Goal: Task Accomplishment & Management: Manage account settings

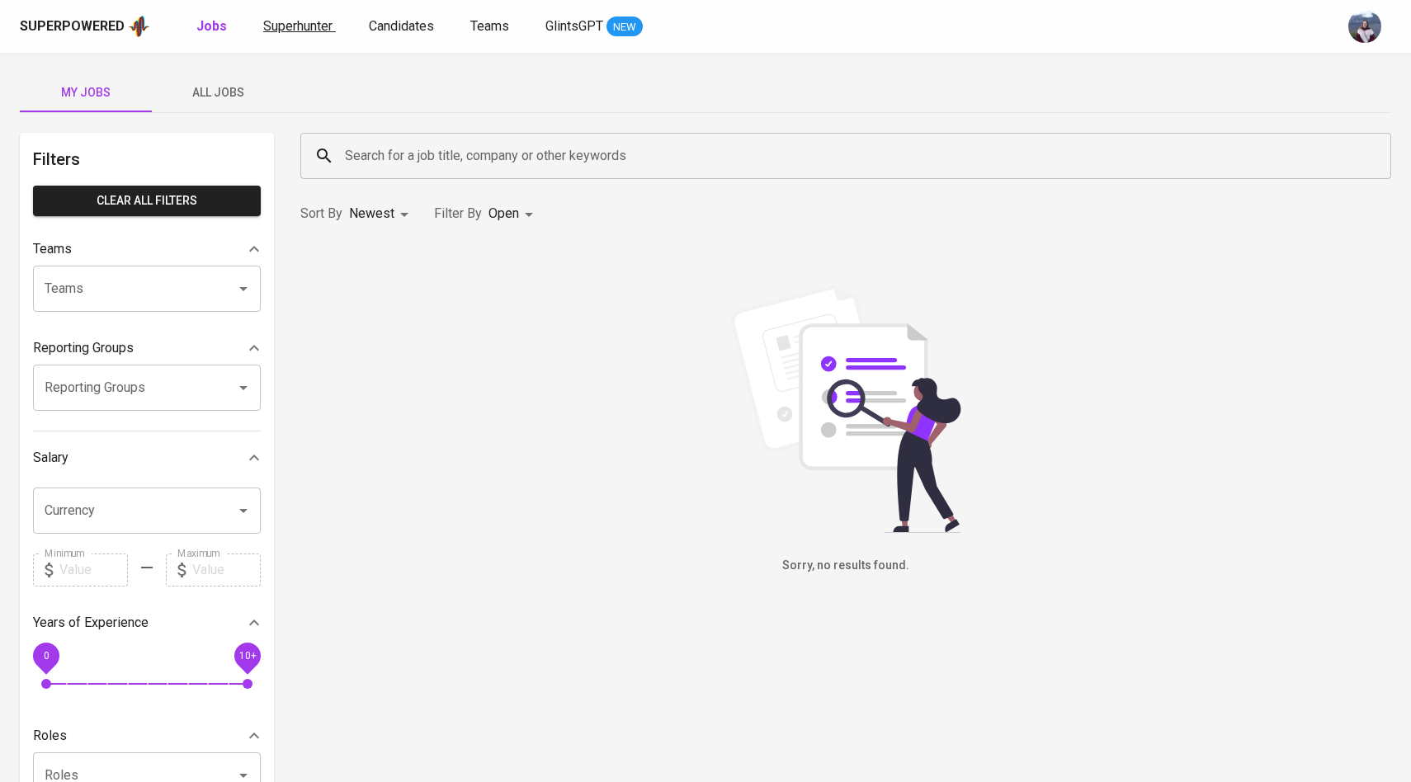
click at [320, 31] on span "Superhunter" at bounding box center [297, 26] width 69 height 16
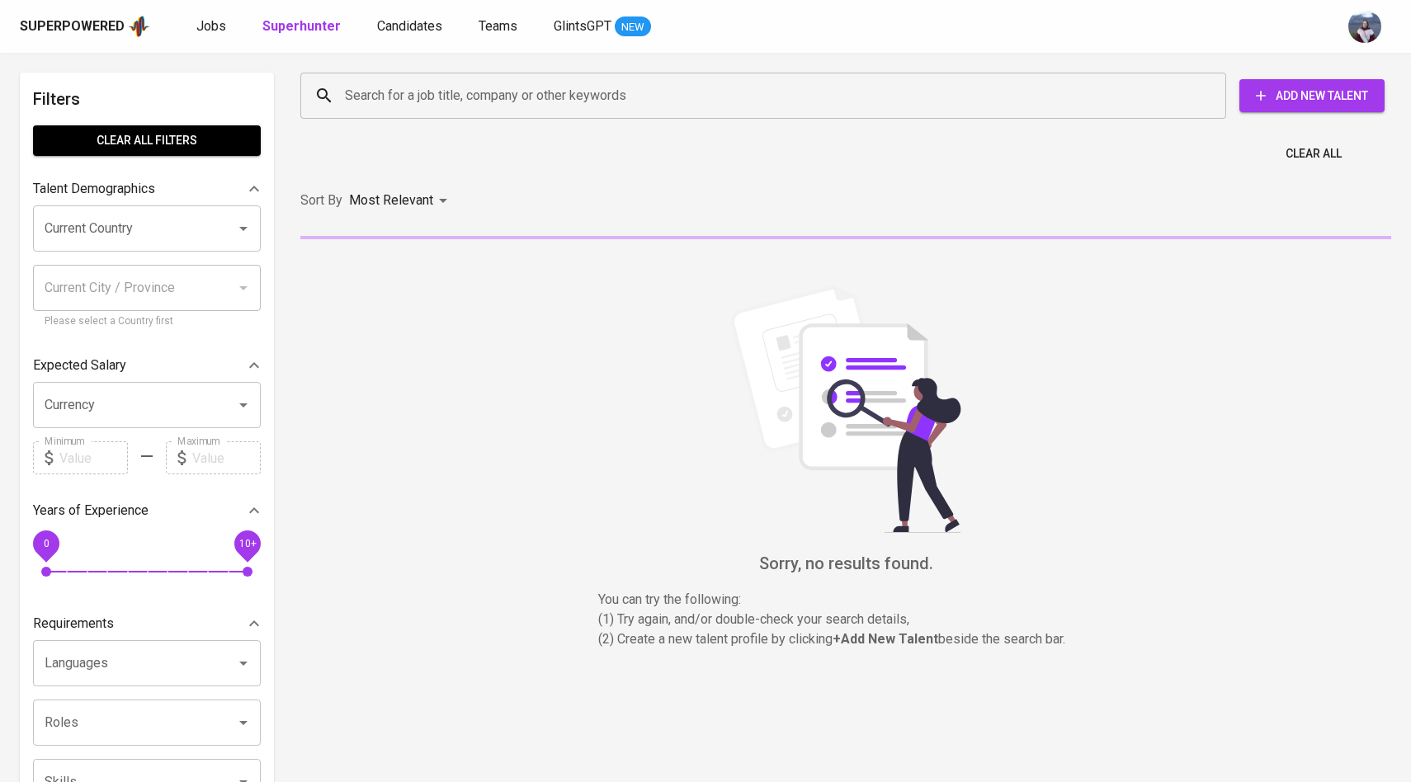
click at [394, 78] on div "Search for a job title, company or other keywords" at bounding box center [763, 96] width 926 height 46
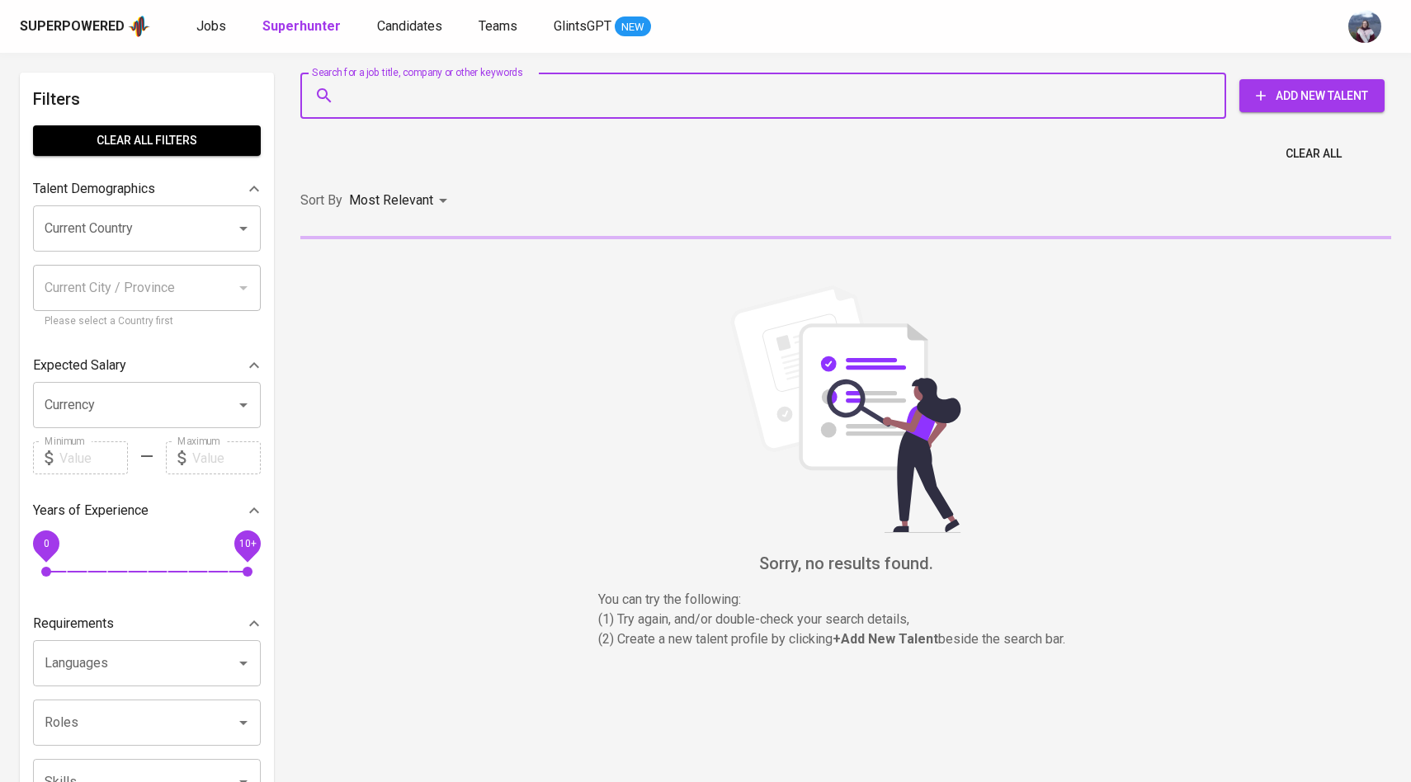
paste input "[EMAIL_ADDRESS][DOMAIN_NAME]"
type input "[EMAIL_ADDRESS][DOMAIN_NAME]"
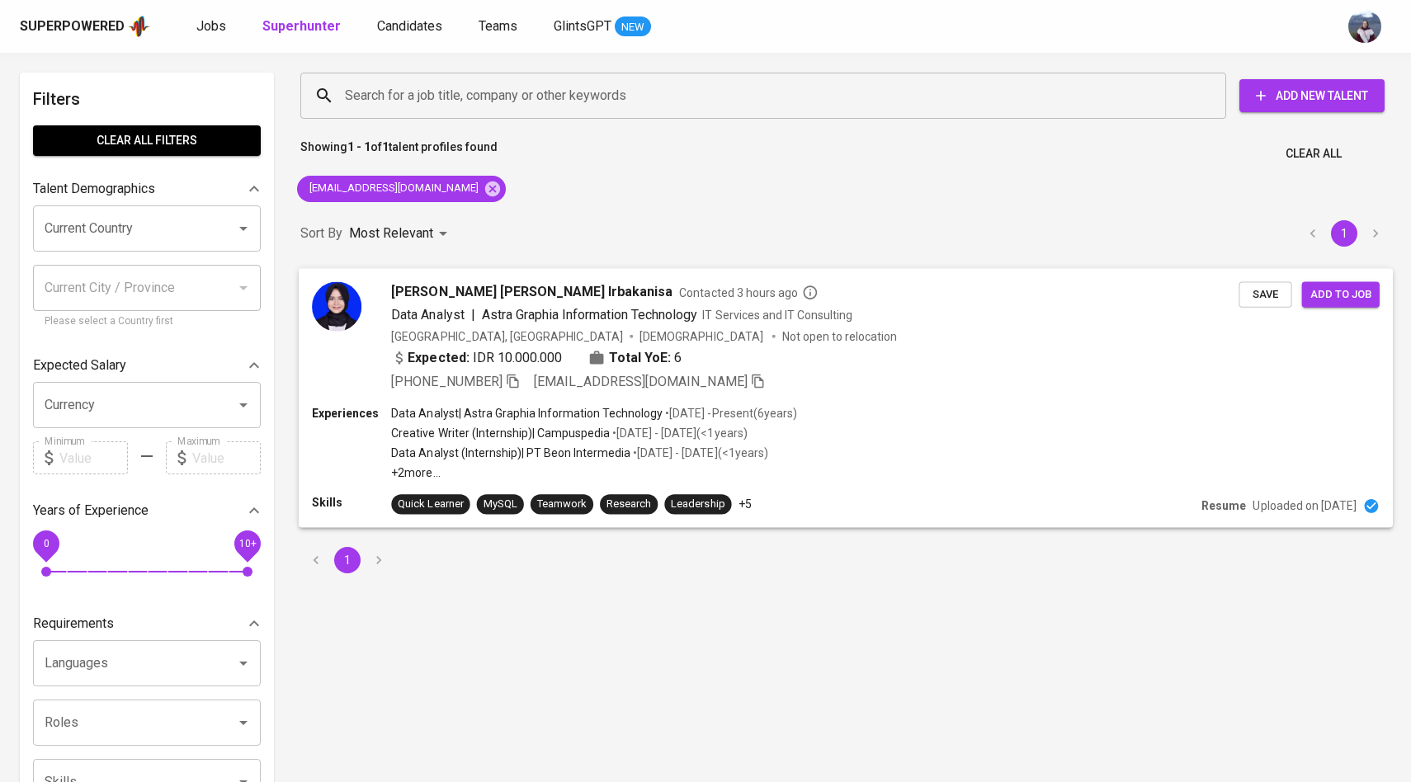
click at [348, 317] on img at bounding box center [337, 306] width 50 height 50
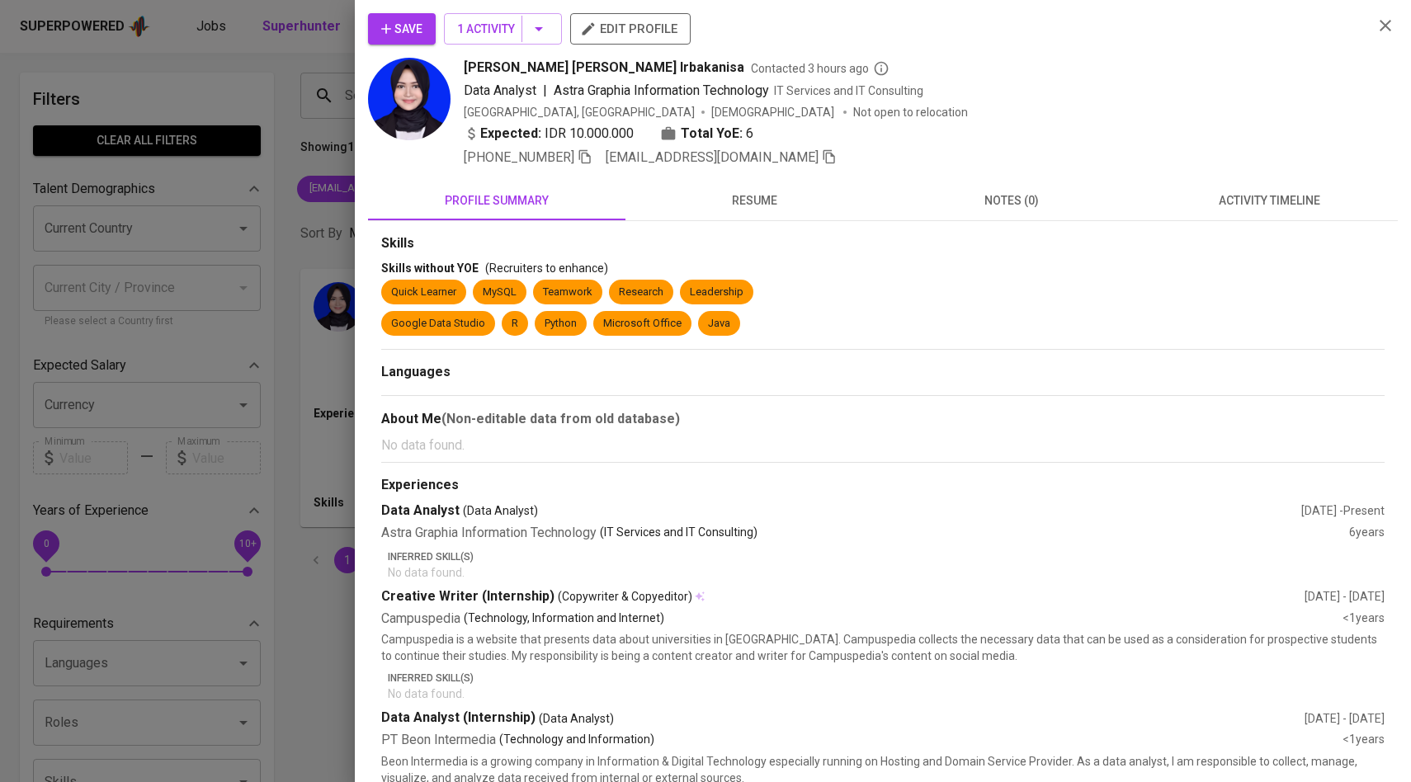
click at [1210, 207] on span "activity timeline" at bounding box center [1269, 201] width 238 height 21
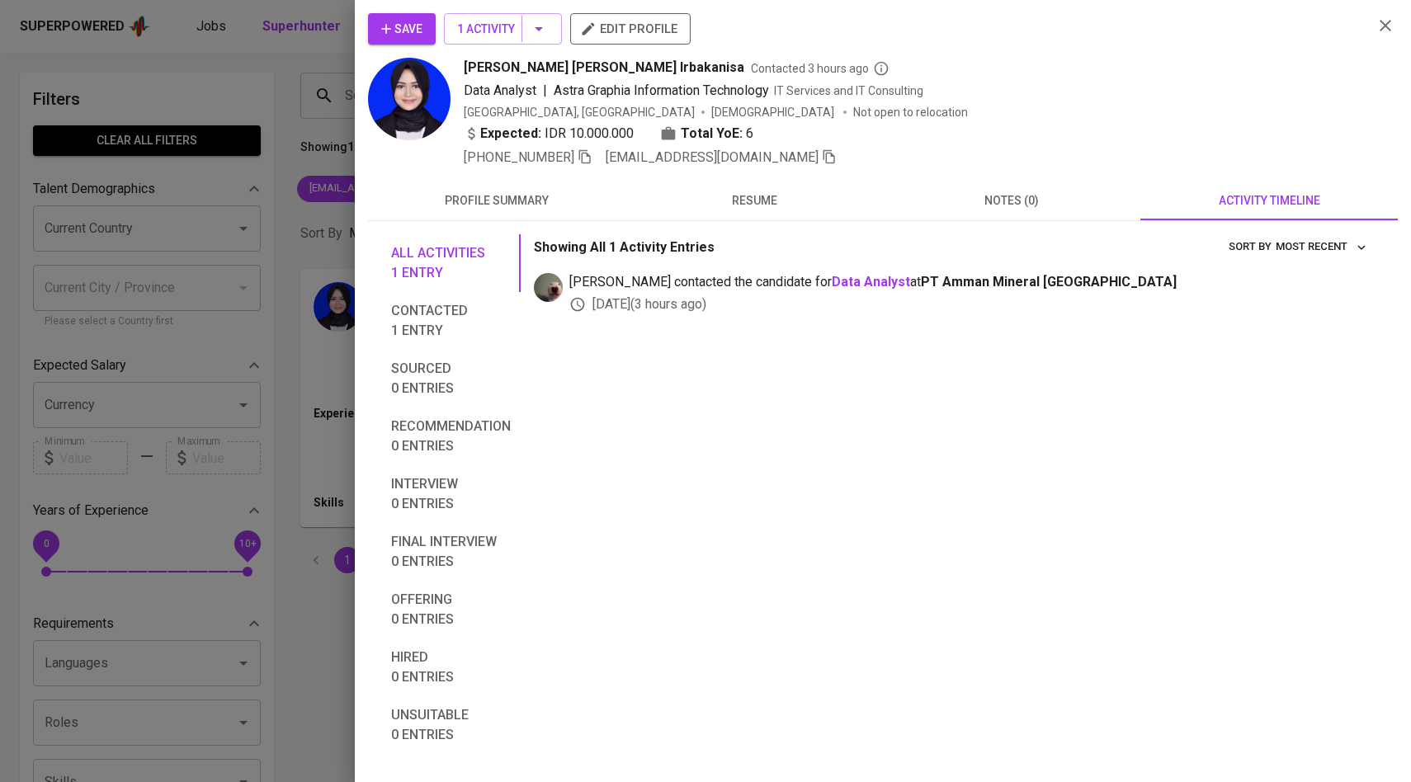
click at [347, 265] on div at bounding box center [705, 391] width 1411 height 782
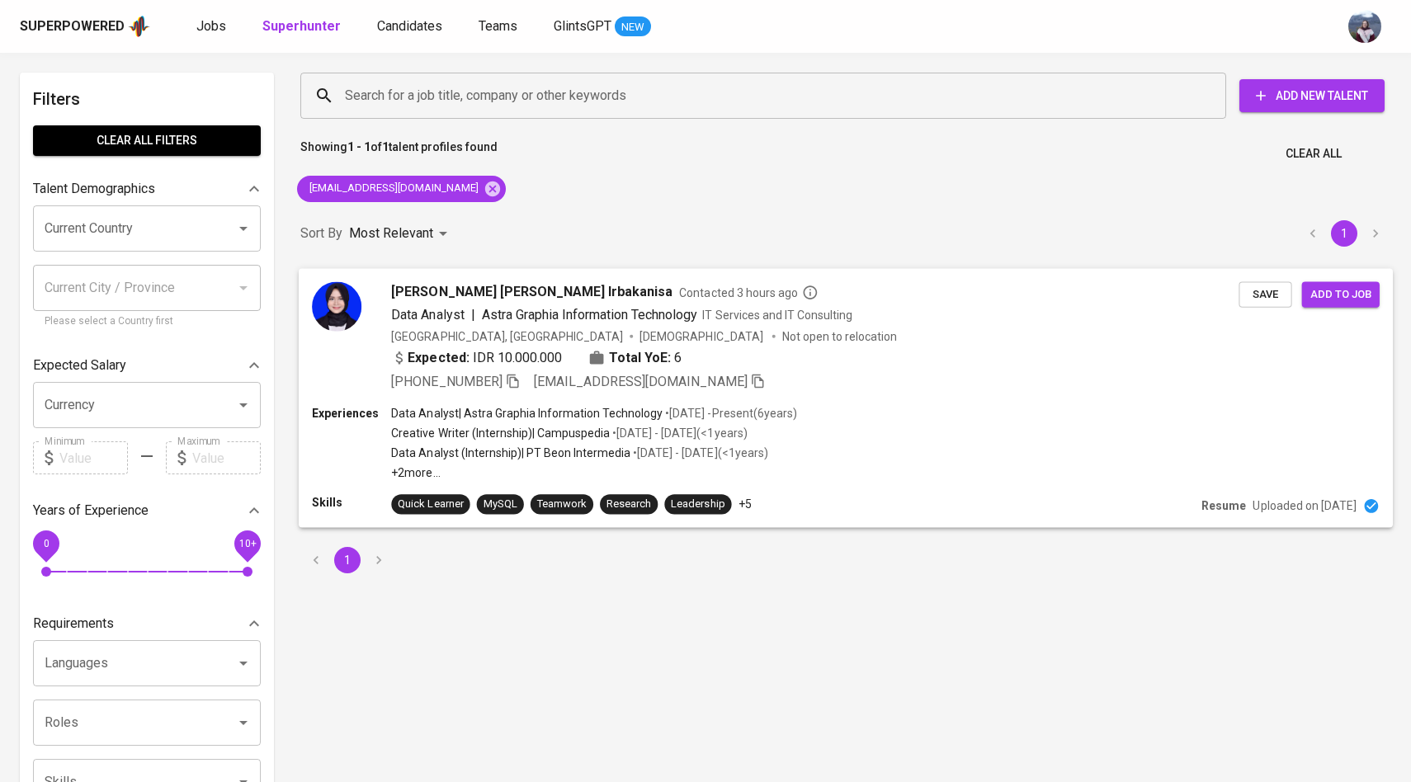
click at [366, 290] on div "Nabila Lubna Irbakanisa Contacted 3 hours ago Data Analyst | Astra Graphia Info…" at bounding box center [775, 336] width 927 height 110
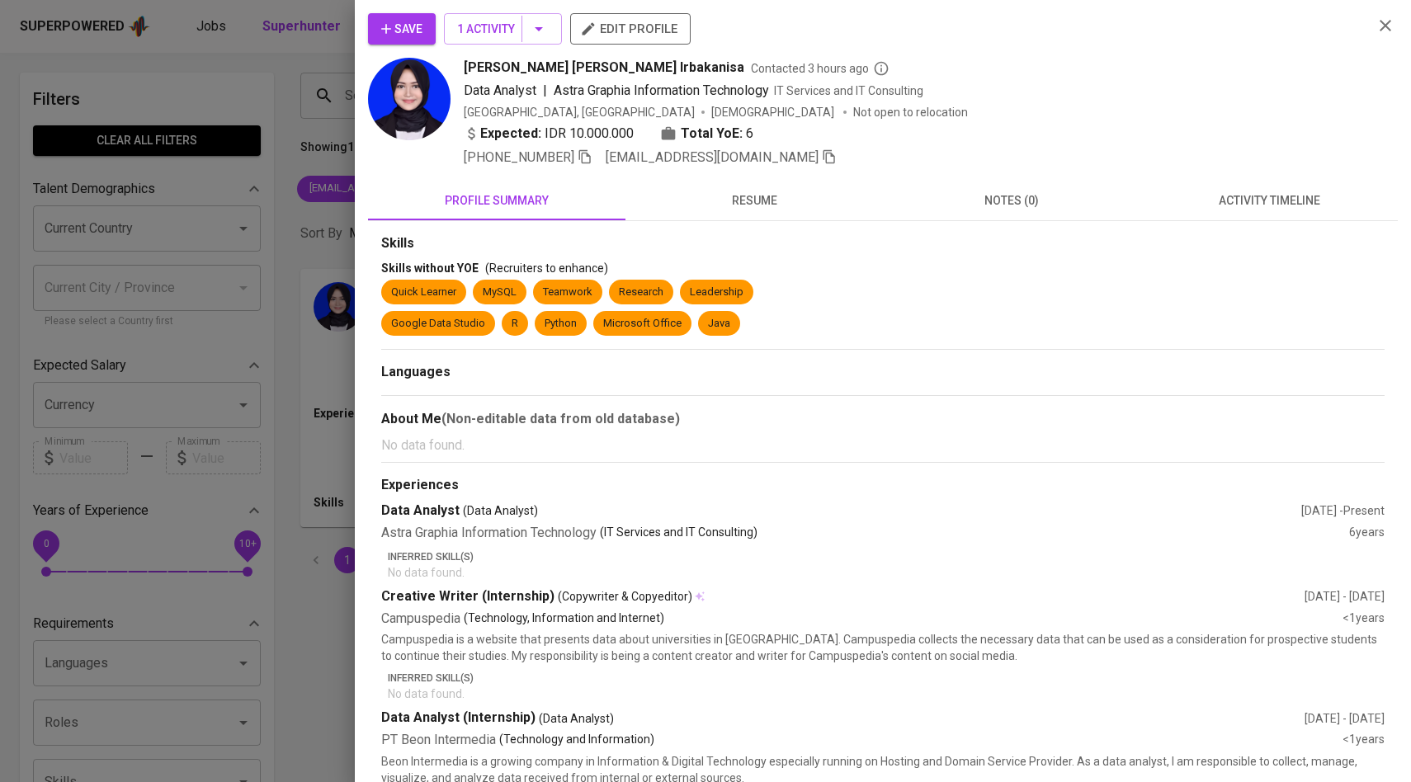
click at [1245, 186] on button "activity timeline" at bounding box center [1269, 201] width 257 height 40
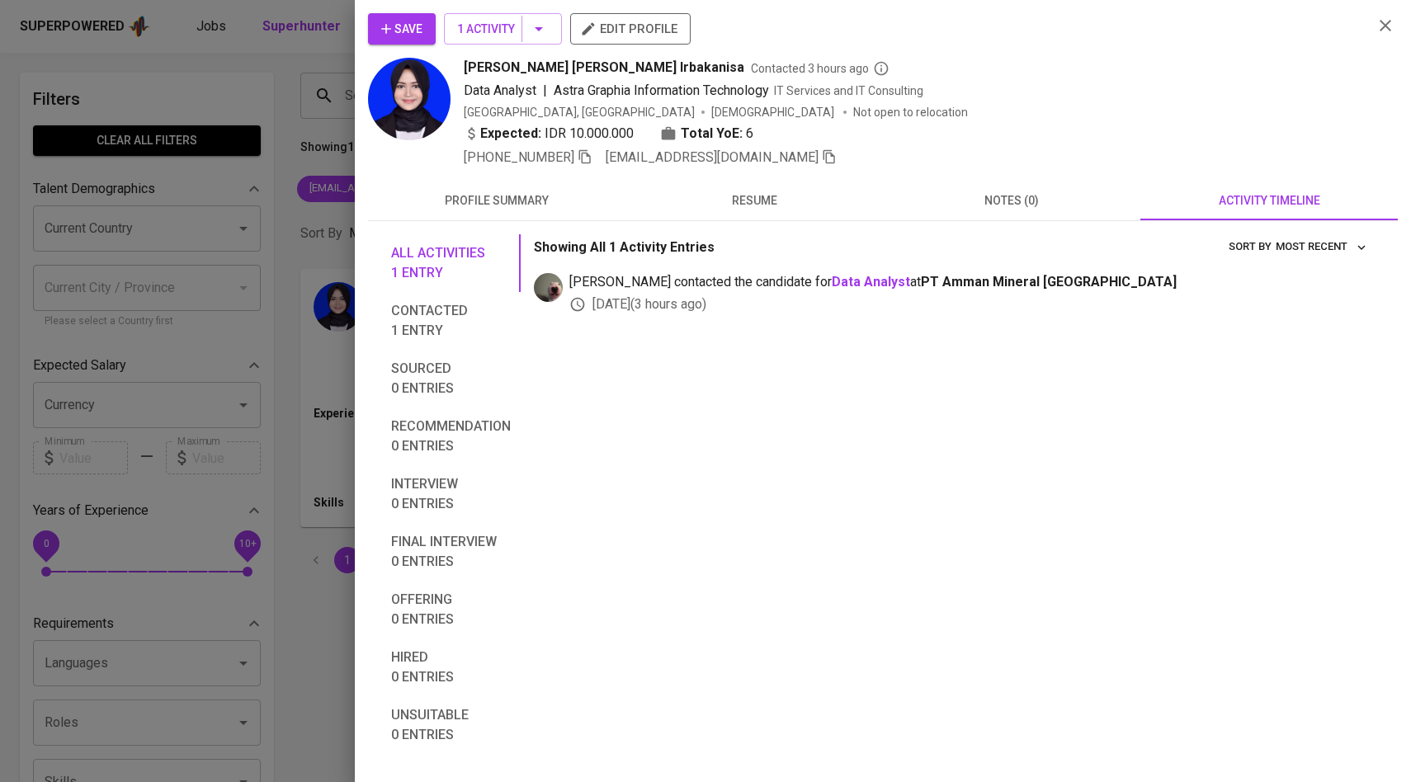
click at [220, 255] on div at bounding box center [705, 391] width 1411 height 782
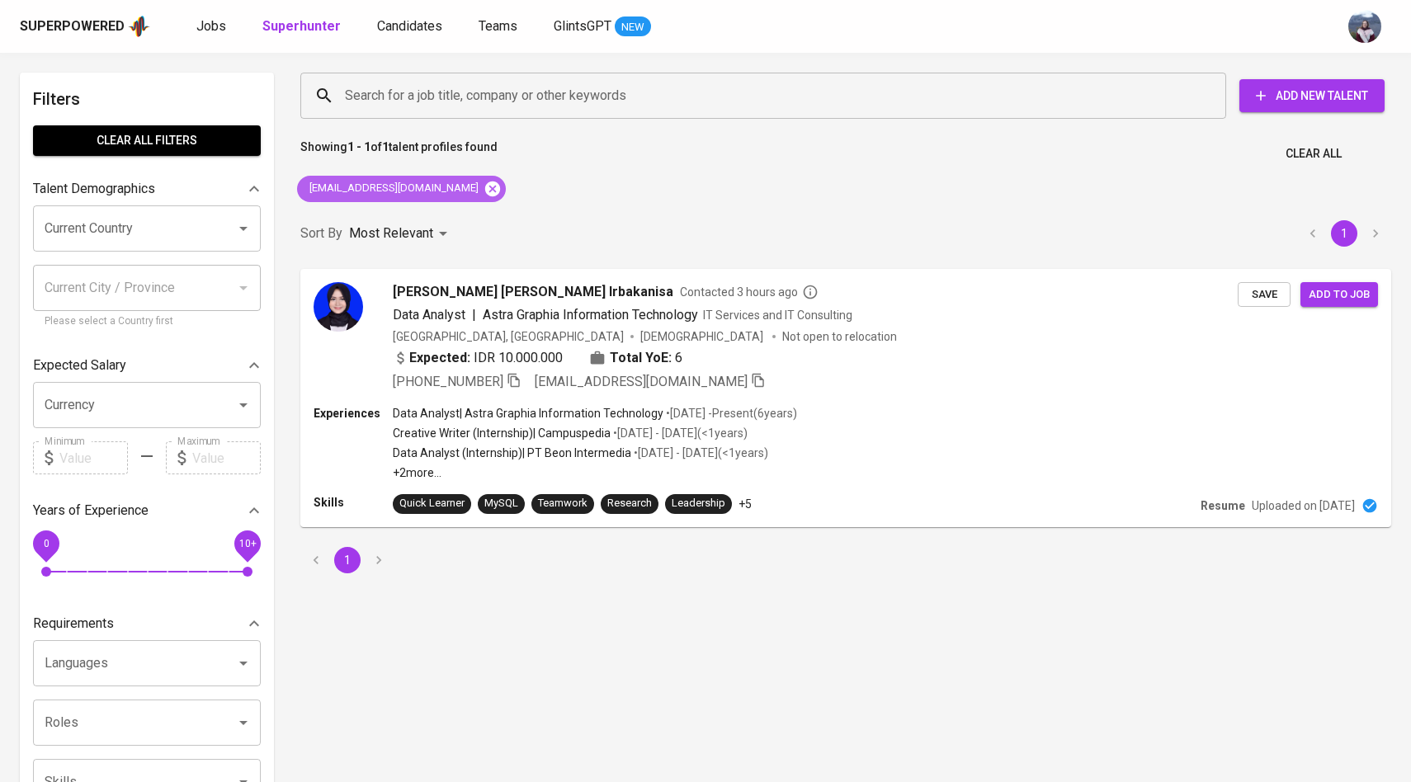
click at [486, 185] on icon at bounding box center [493, 189] width 18 height 18
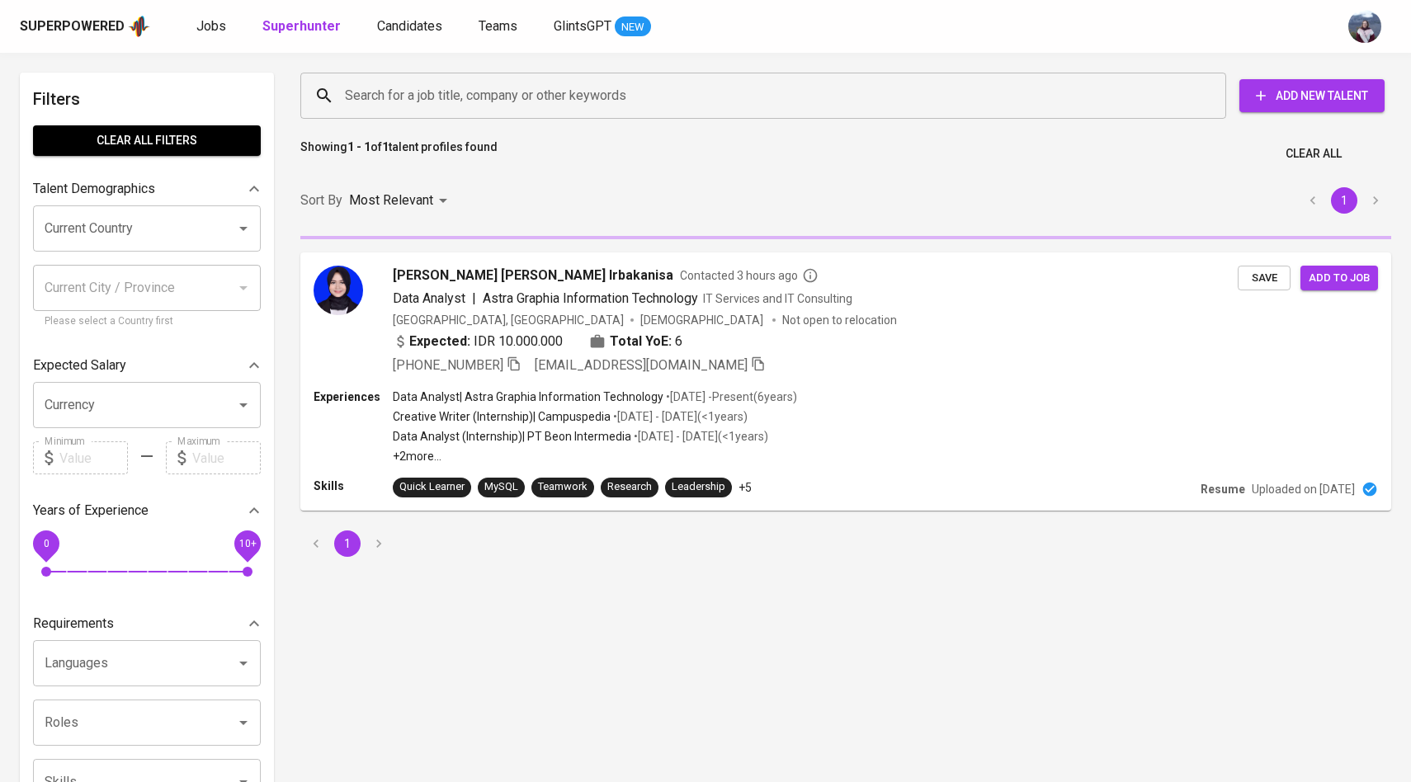
click at [467, 69] on div "Search for a job title, company or other keywords Search for a job title, compa…" at bounding box center [842, 95] width 1091 height 53
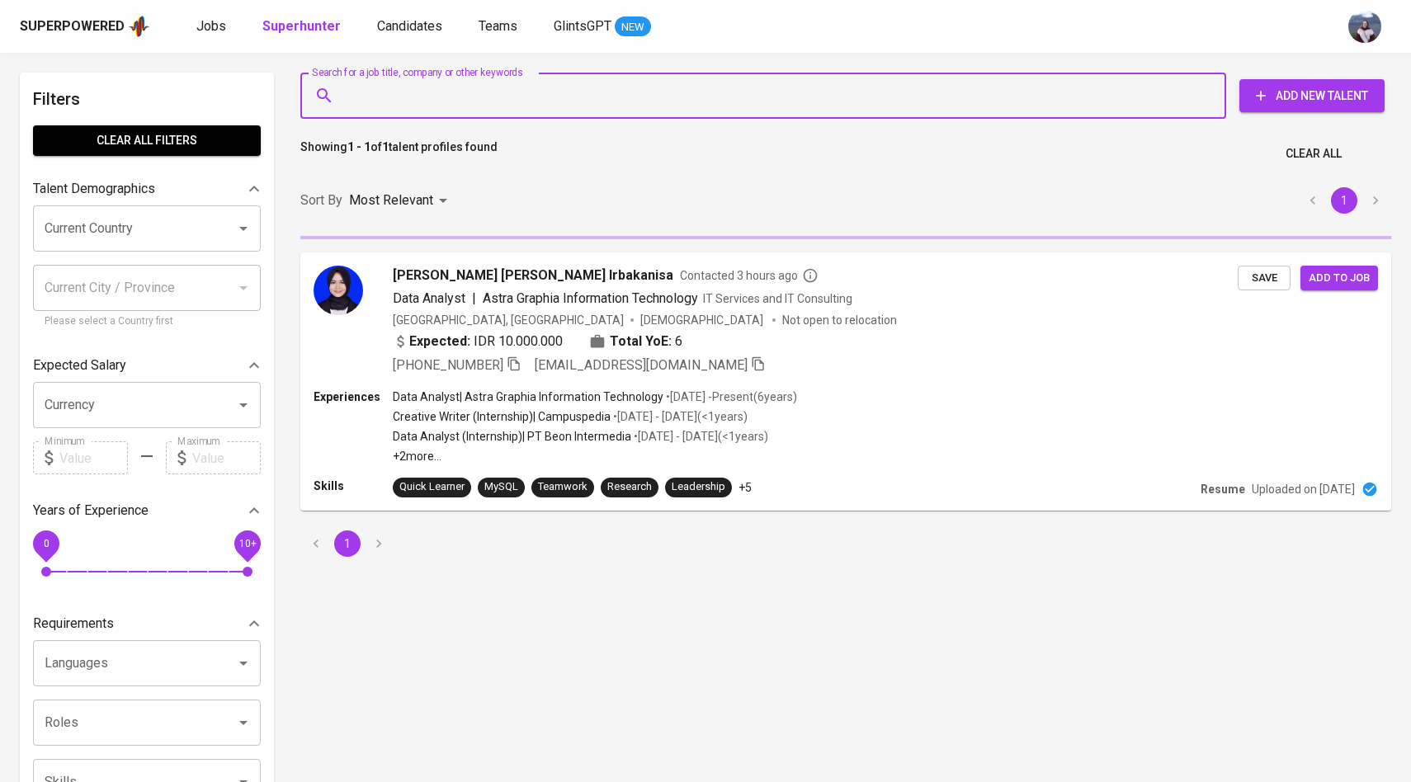
click at [463, 83] on input "Search for a job title, company or other keywords" at bounding box center [767, 95] width 853 height 31
paste input "[EMAIL_ADDRESS][DOMAIN_NAME]"
type input "[EMAIL_ADDRESS][DOMAIN_NAME]"
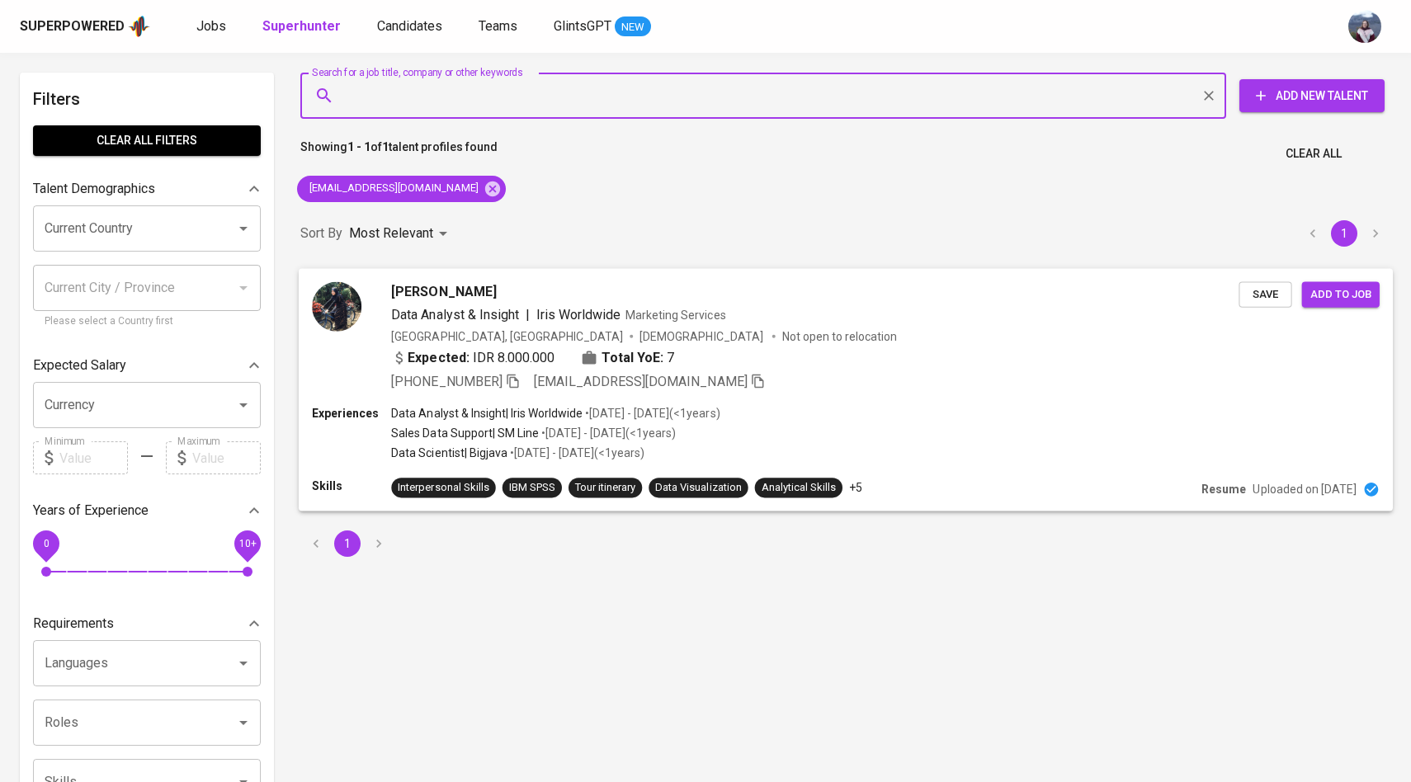
click at [351, 309] on img at bounding box center [337, 306] width 50 height 50
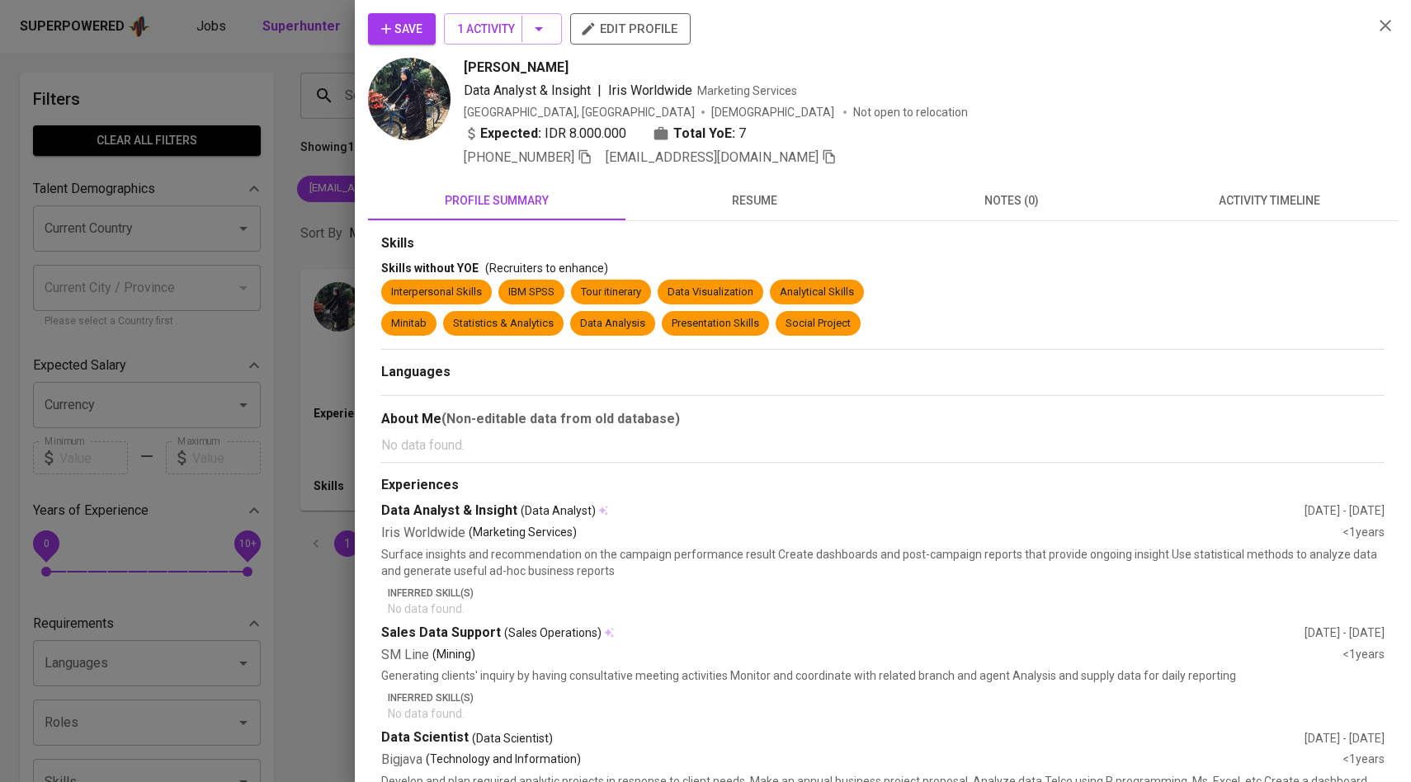
click at [1304, 212] on button "activity timeline" at bounding box center [1269, 201] width 257 height 40
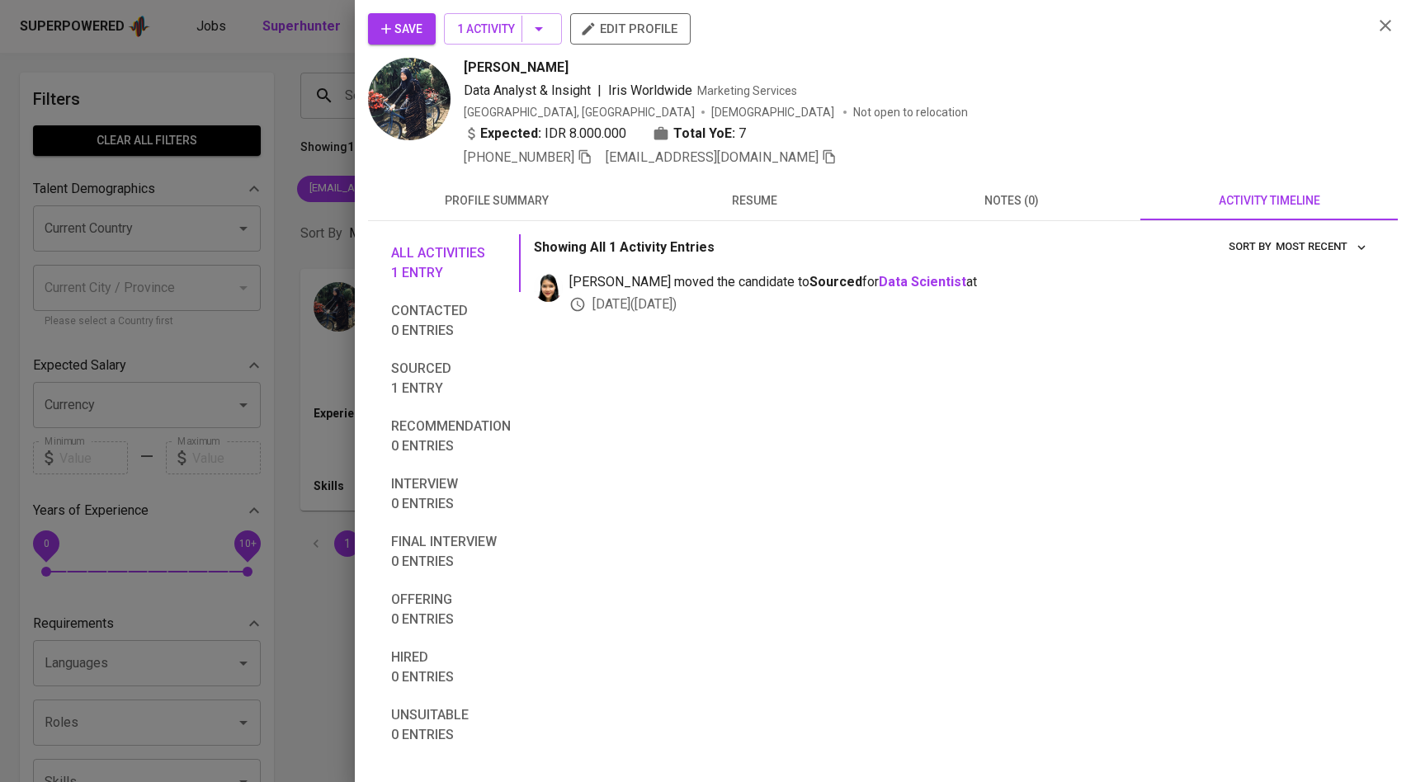
click at [402, 34] on span "Save" at bounding box center [401, 29] width 41 height 21
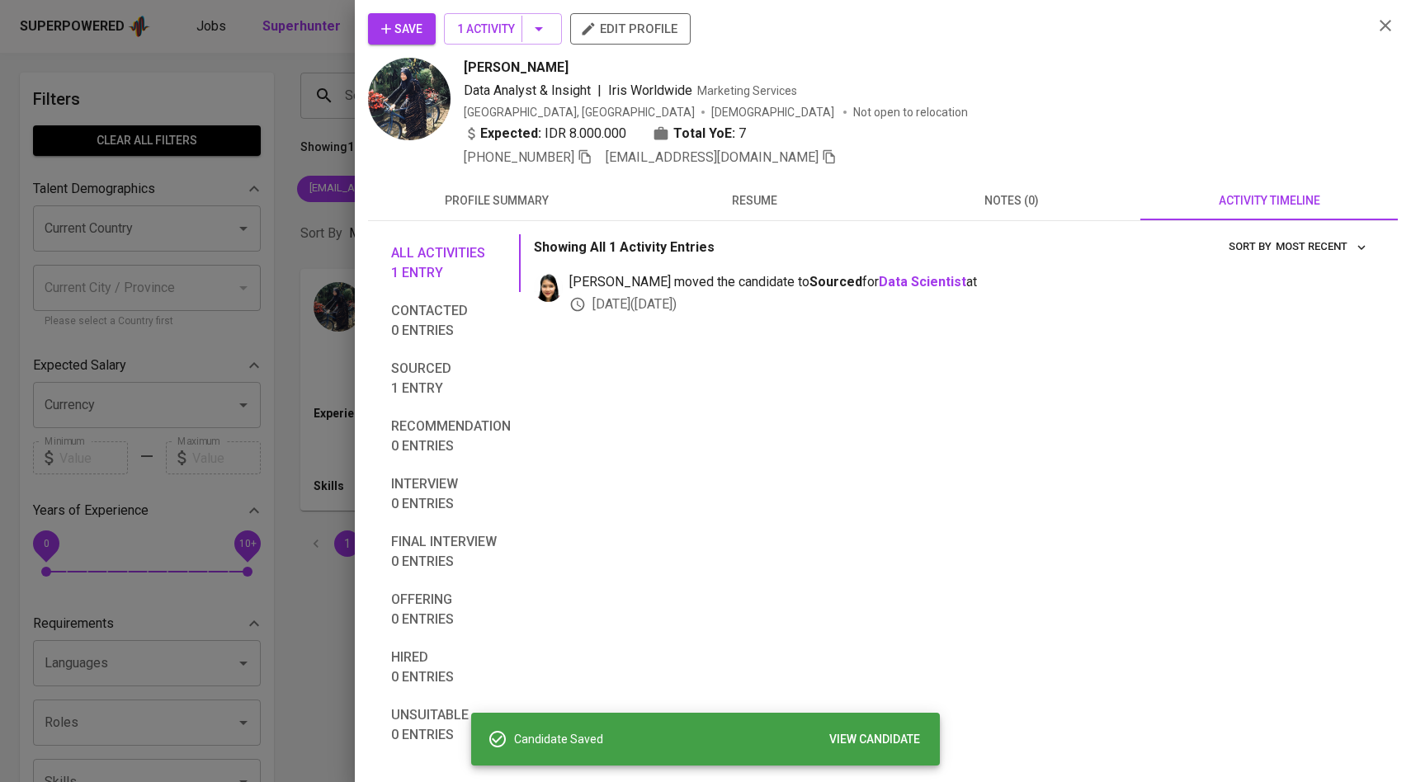
click at [287, 152] on div at bounding box center [705, 391] width 1411 height 782
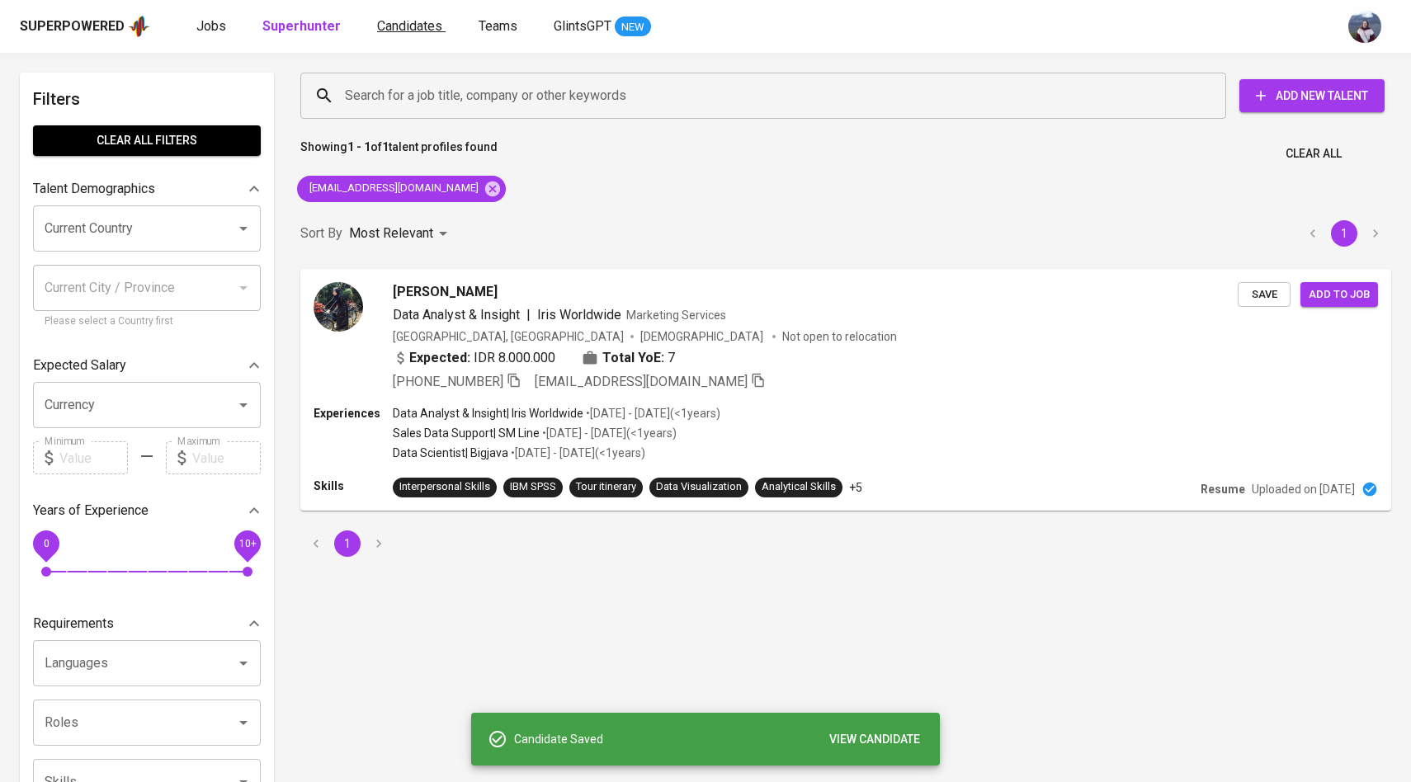
click at [396, 30] on span "Candidates" at bounding box center [409, 26] width 65 height 16
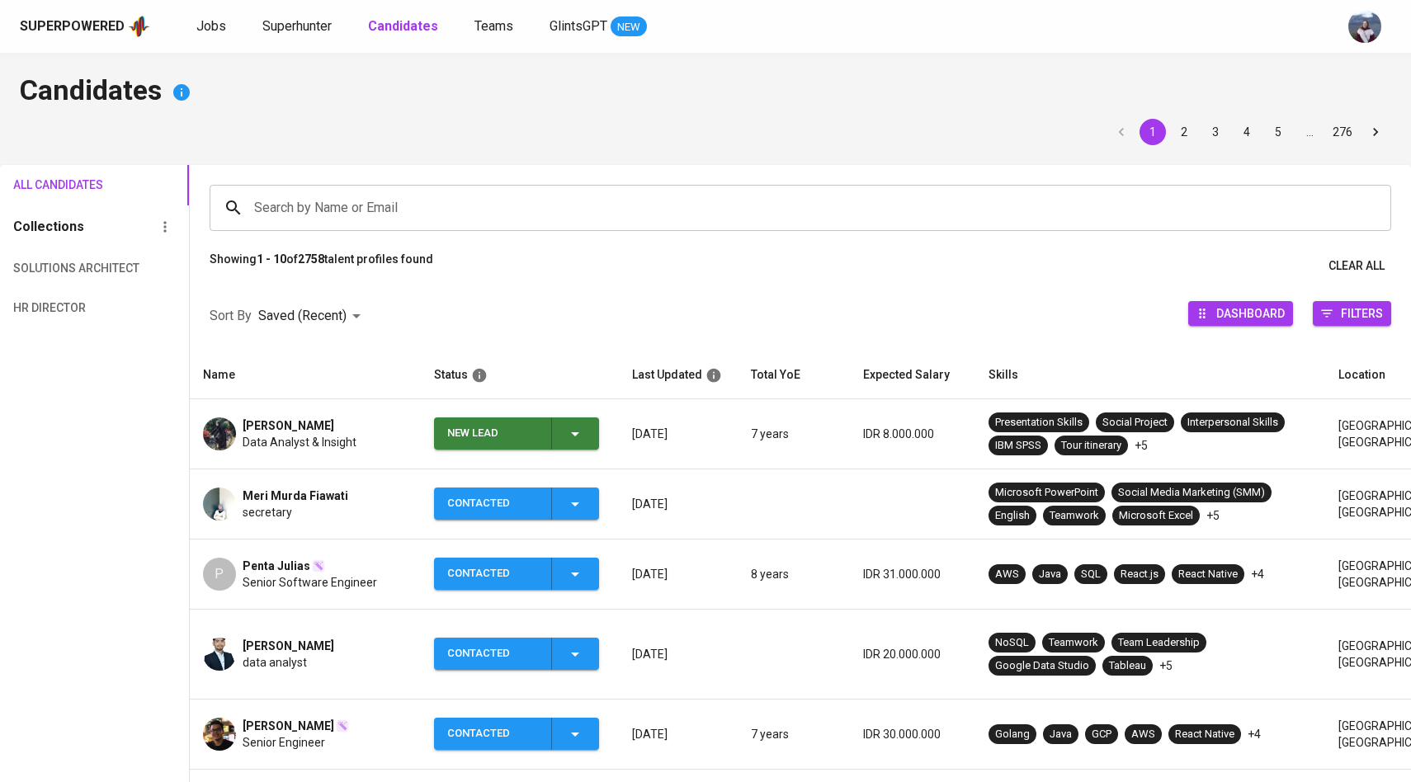
click at [557, 436] on div "New Lead" at bounding box center [516, 434] width 138 height 32
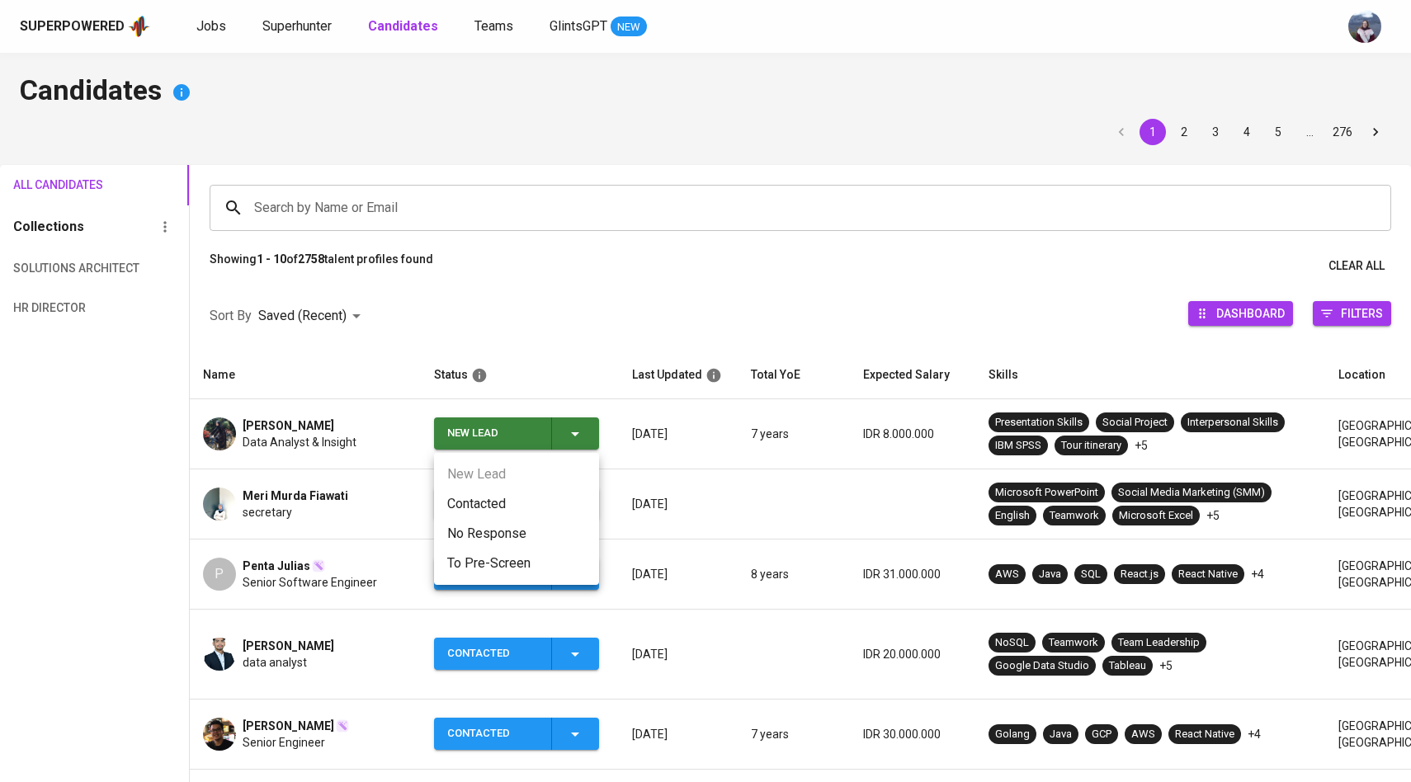
click at [497, 494] on li "Contacted" at bounding box center [516, 504] width 165 height 30
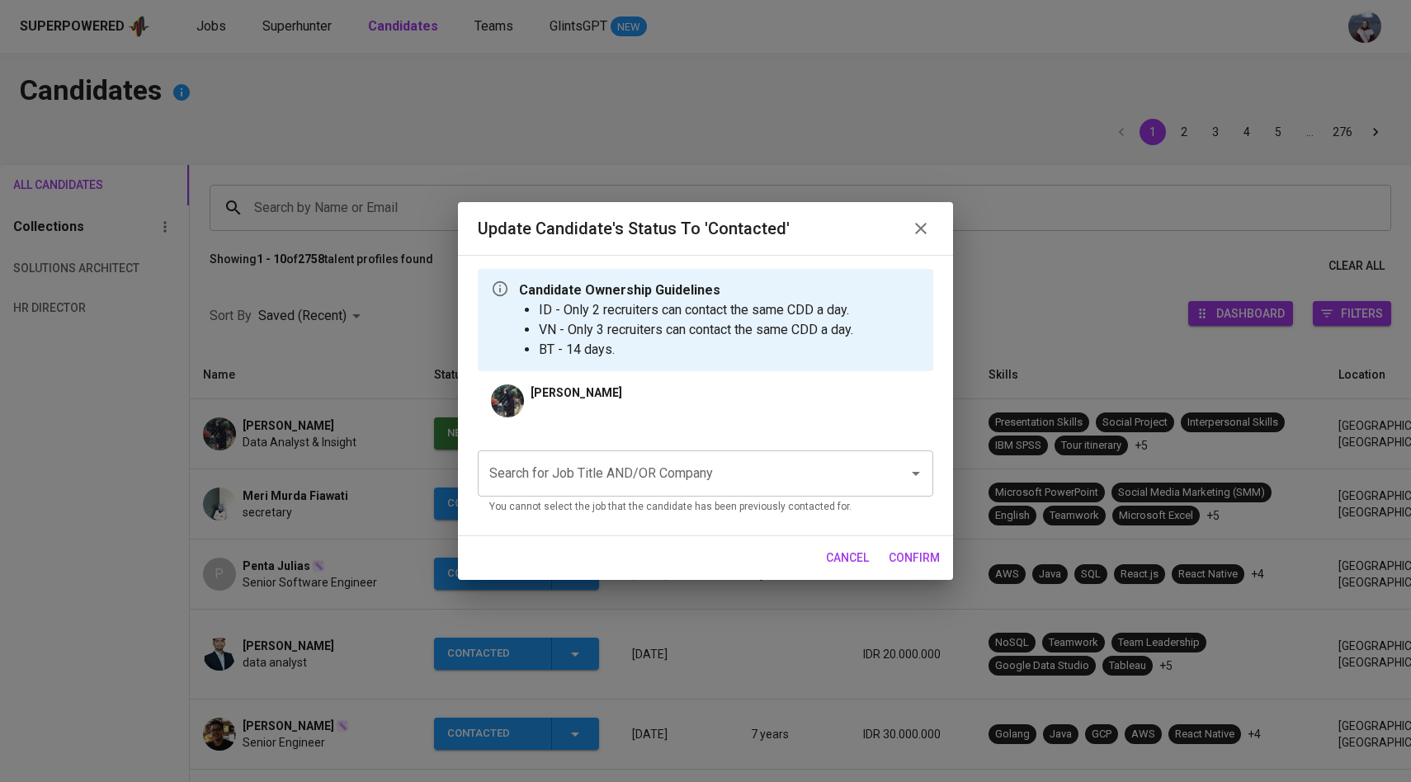
click at [577, 482] on input "Search for Job Title AND/OR Company" at bounding box center [682, 473] width 394 height 31
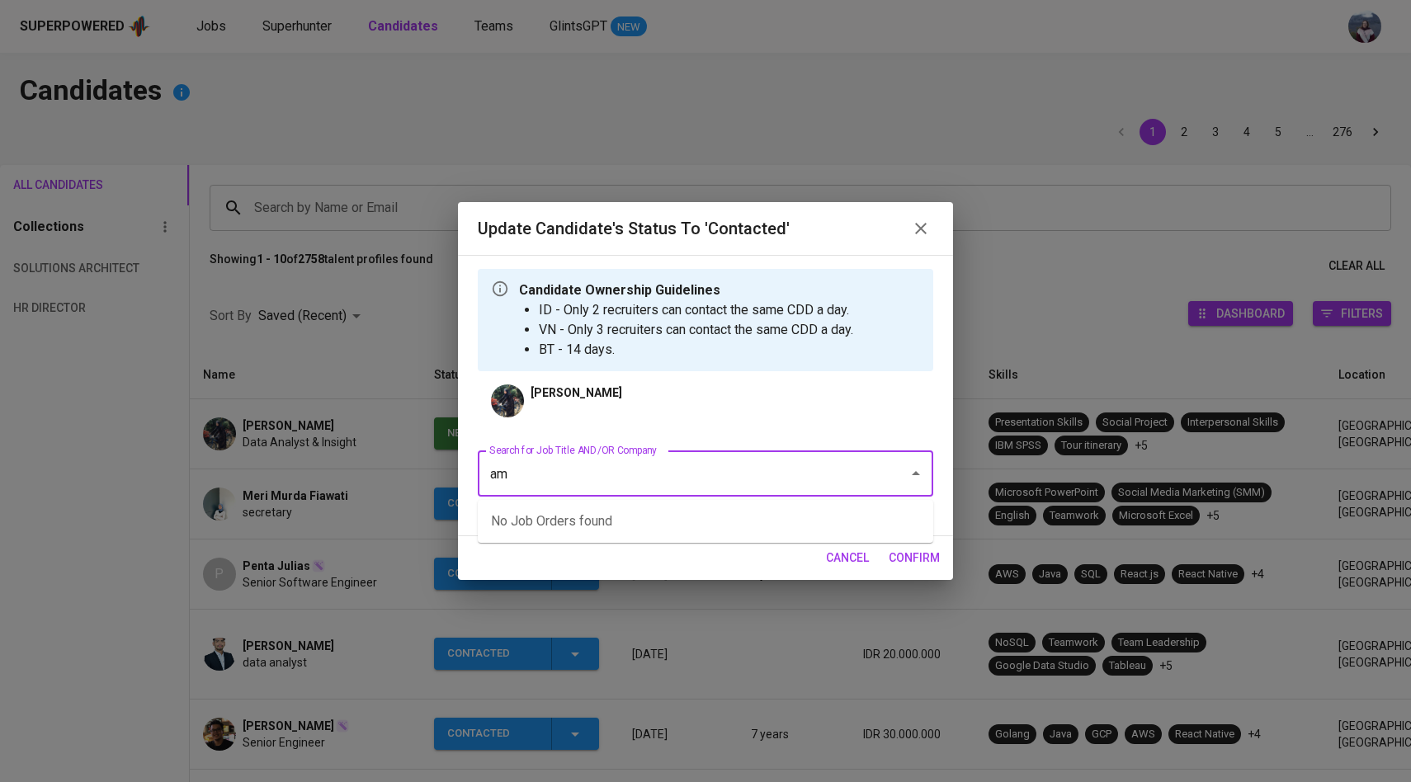
type input "a"
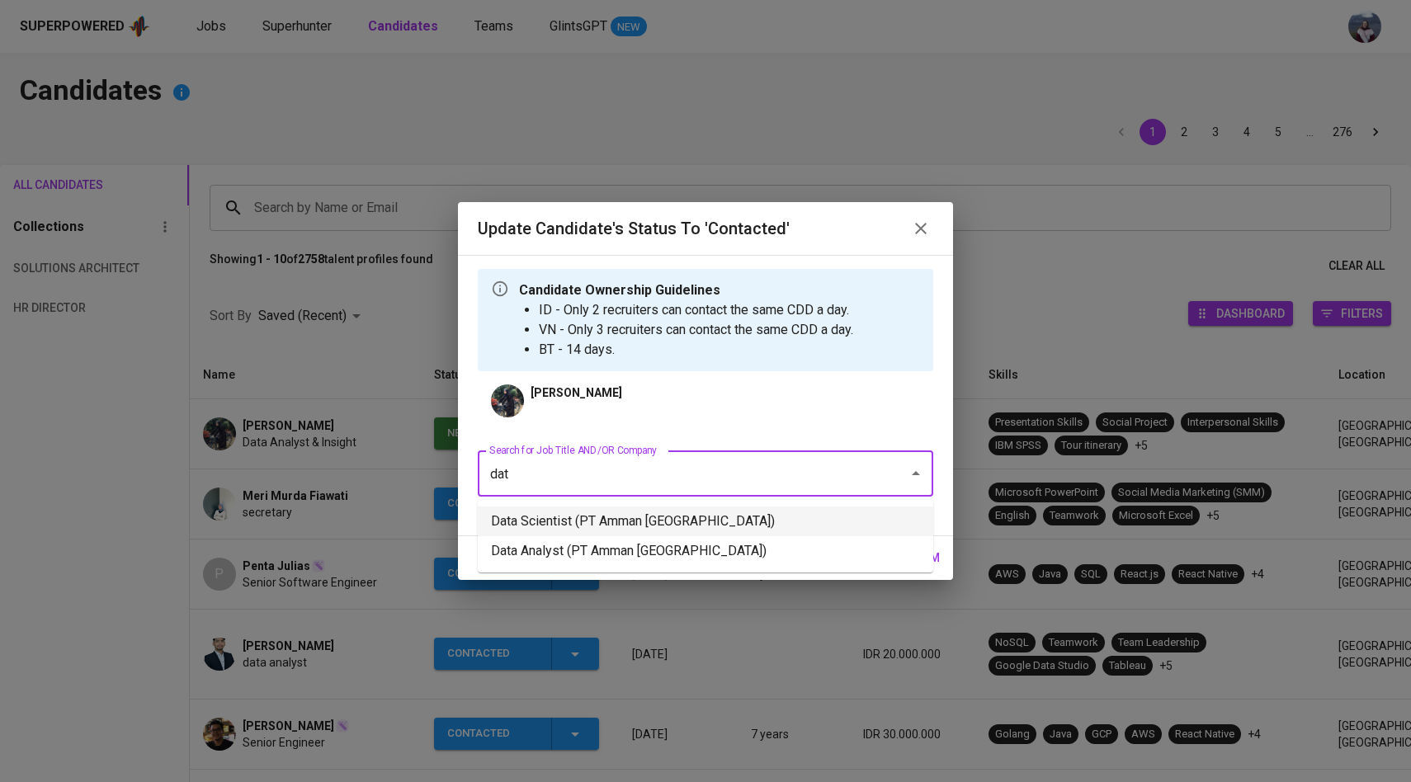
click at [602, 517] on li "Data Scientist (PT Amman [GEOGRAPHIC_DATA])" at bounding box center [706, 522] width 456 height 30
type input "dat"
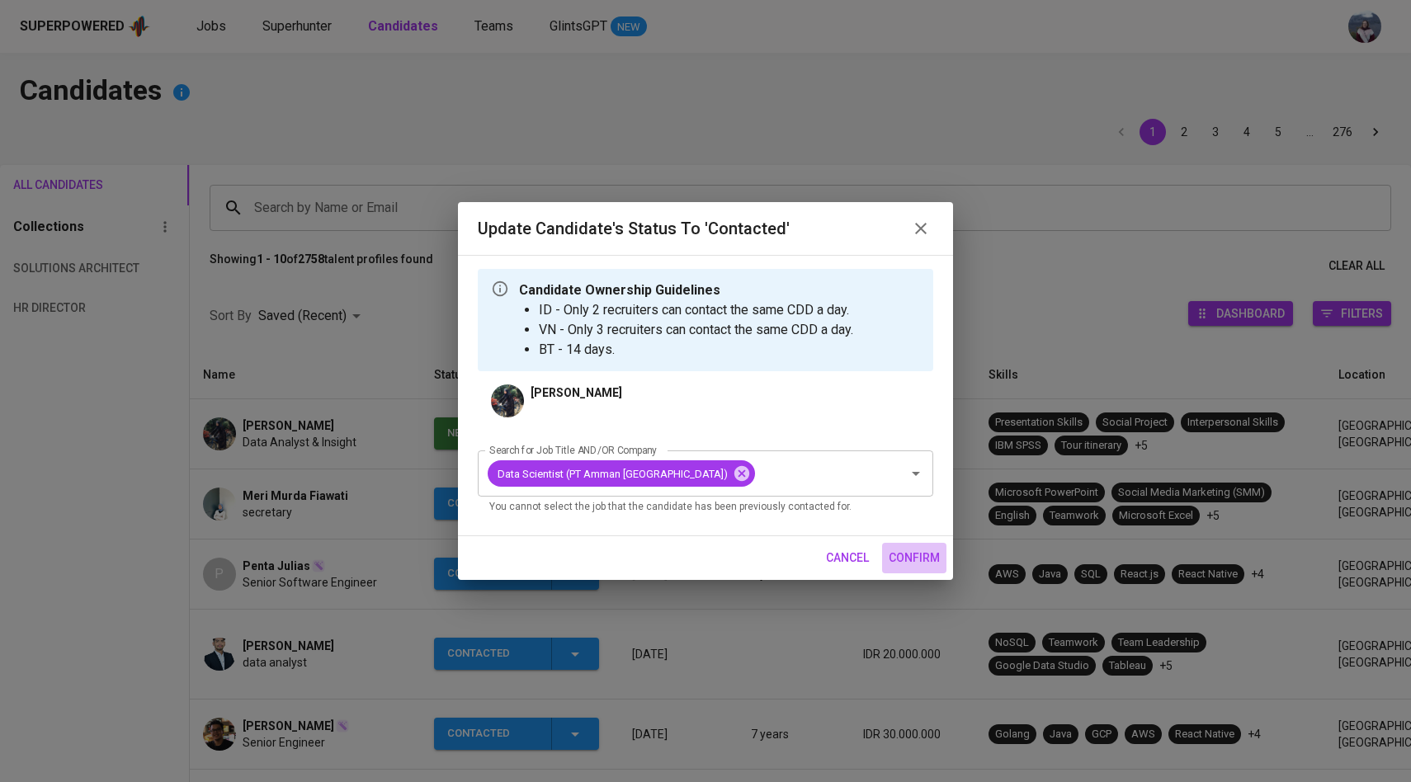
click at [905, 555] on span "confirm" at bounding box center [914, 558] width 51 height 21
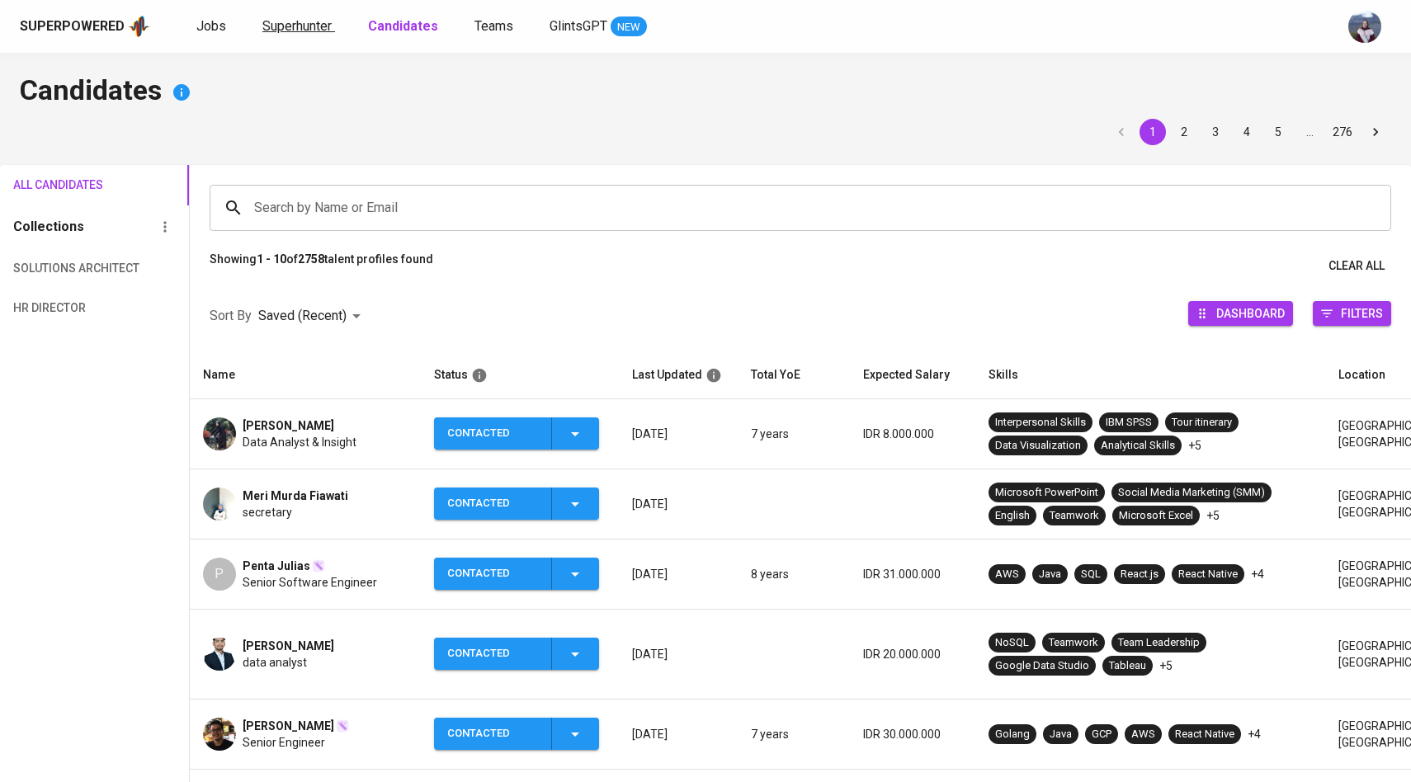
click at [317, 31] on span "Superhunter" at bounding box center [296, 26] width 69 height 16
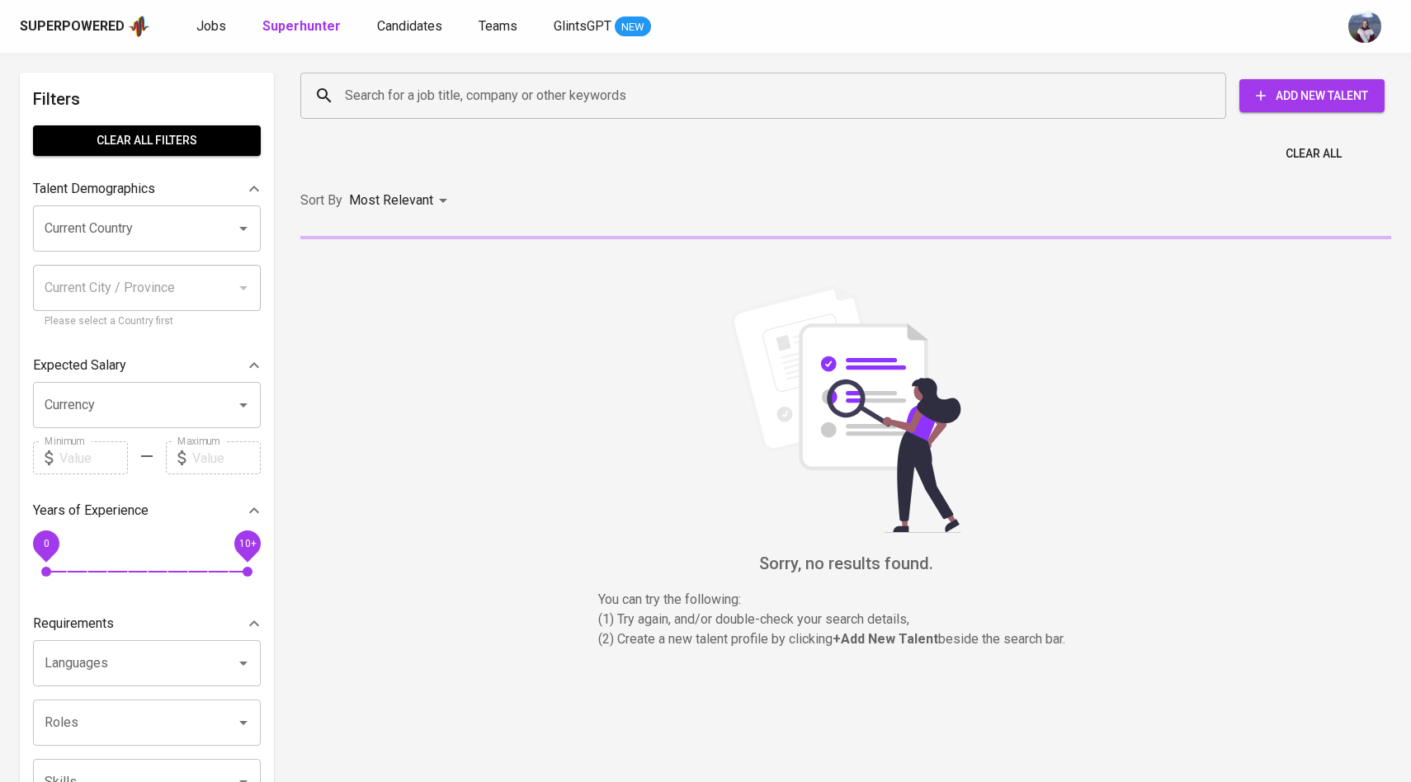
click at [382, 105] on input "Search for a job title, company or other keywords" at bounding box center [767, 95] width 853 height 31
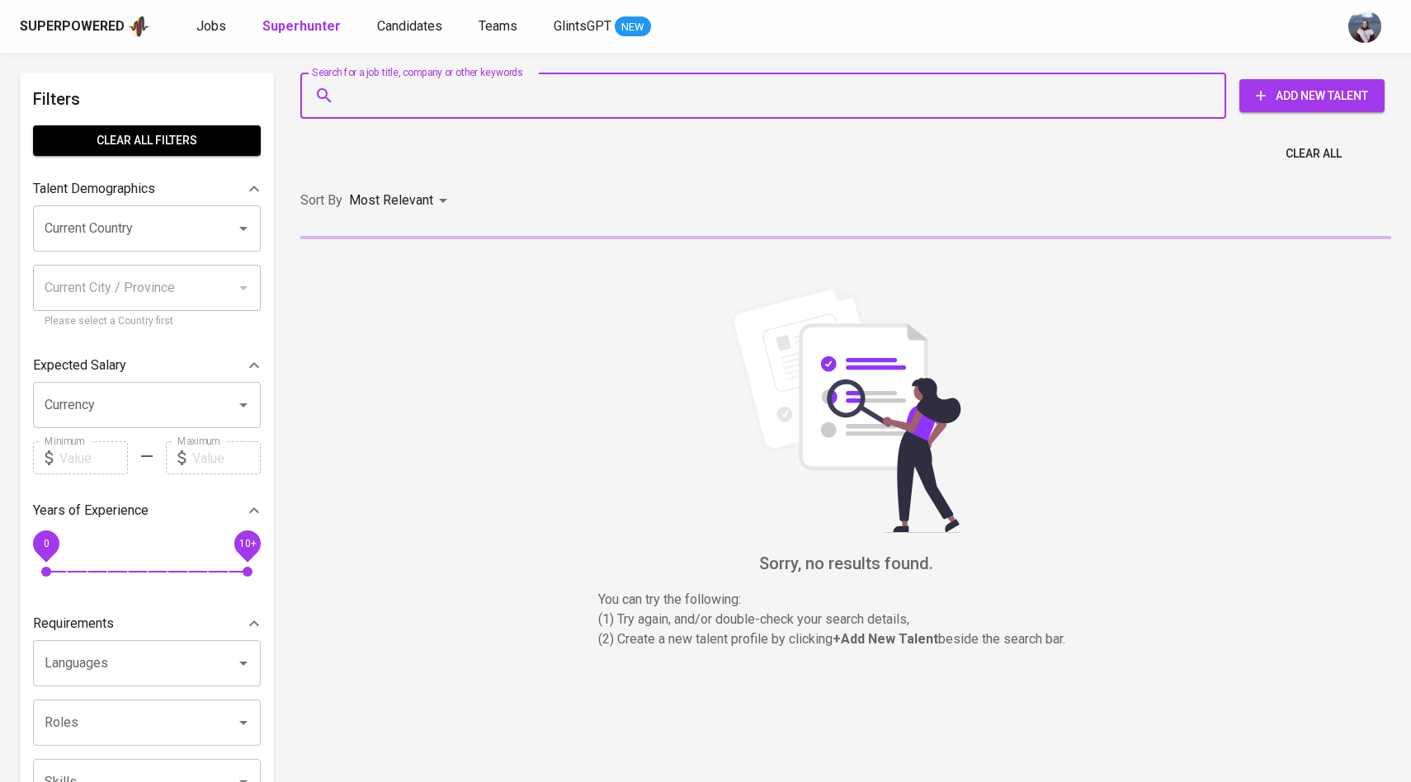
paste input "christo.bayu@gmail.com"
type input "christo.bayu@gmail.com"
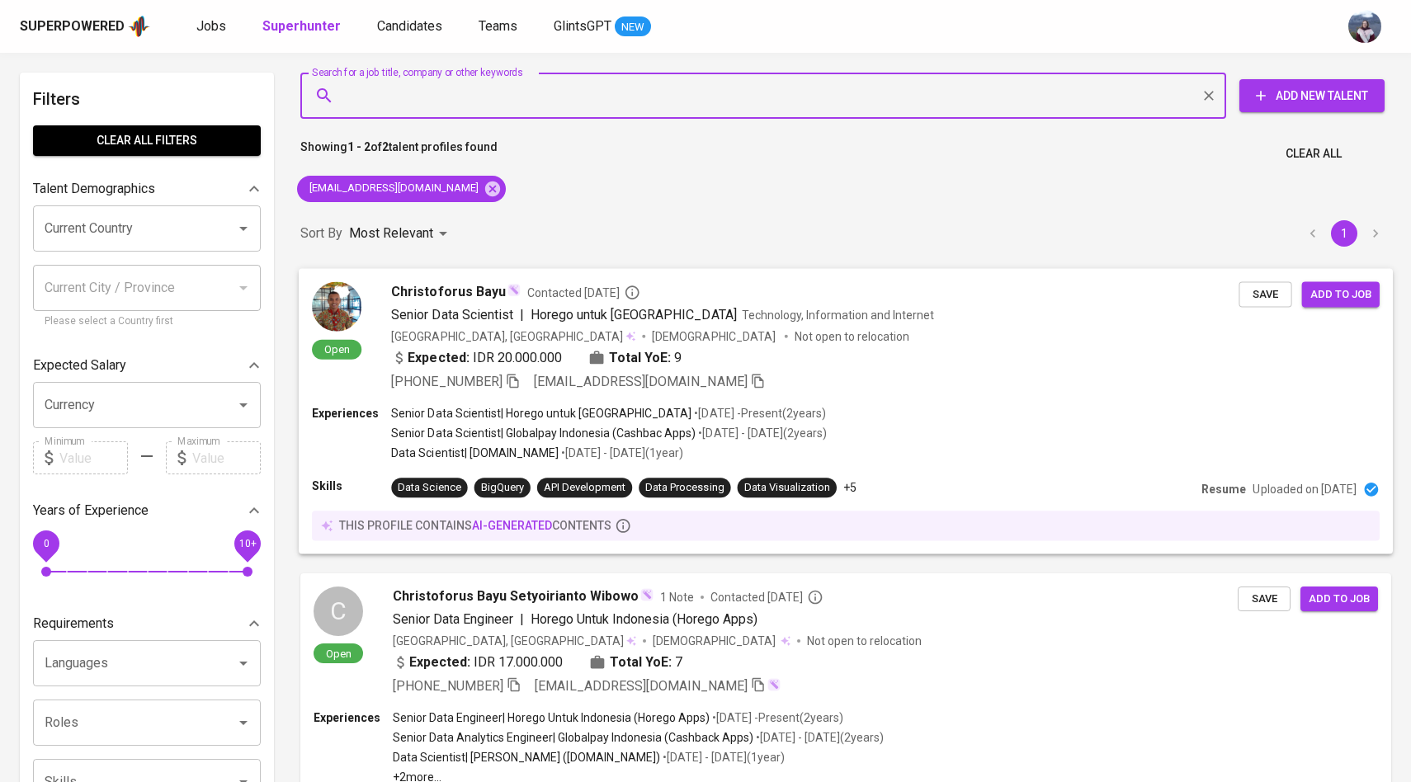
click at [363, 309] on div "Open Christoforus Bayu Contacted 5 days ago Senior Data Scientist | Horego untu…" at bounding box center [775, 336] width 927 height 110
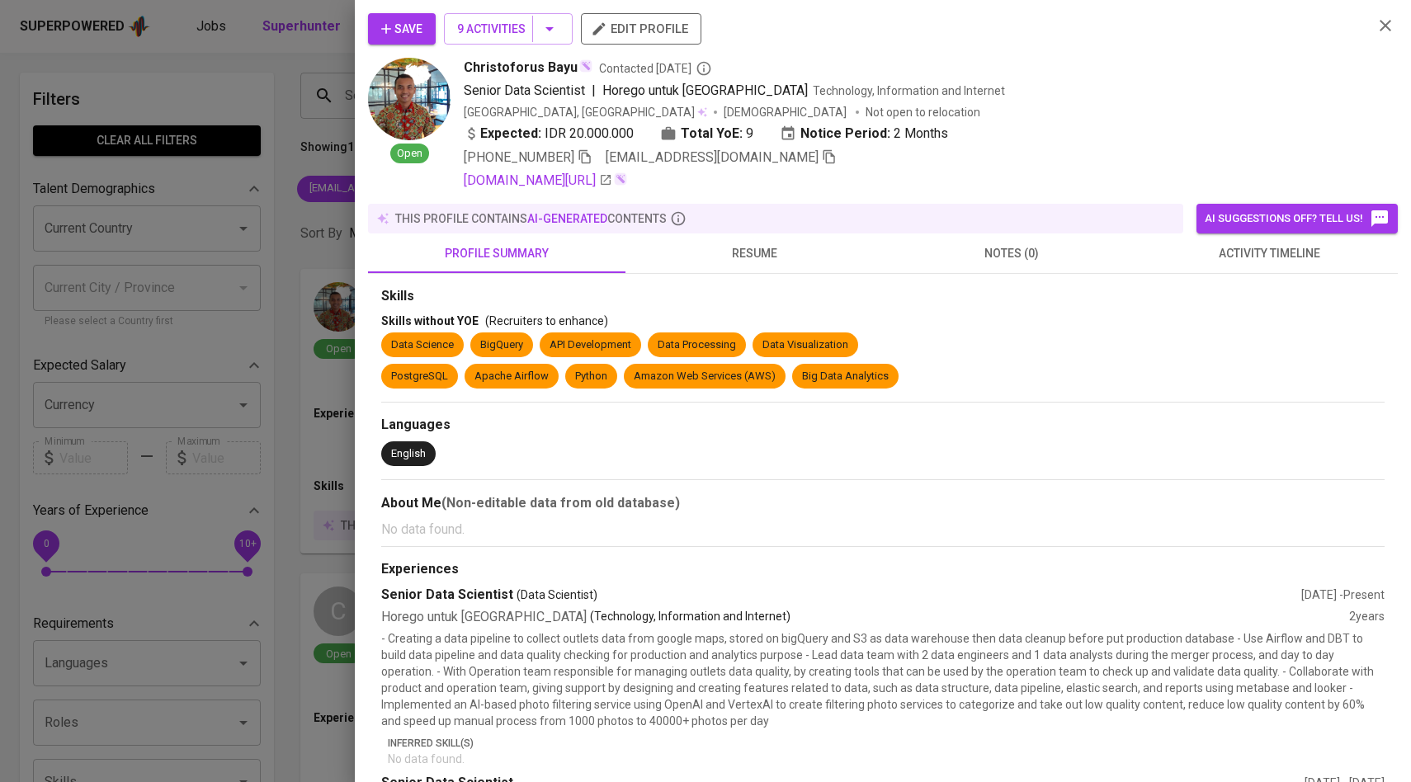
click at [1262, 253] on span "activity timeline" at bounding box center [1269, 253] width 238 height 21
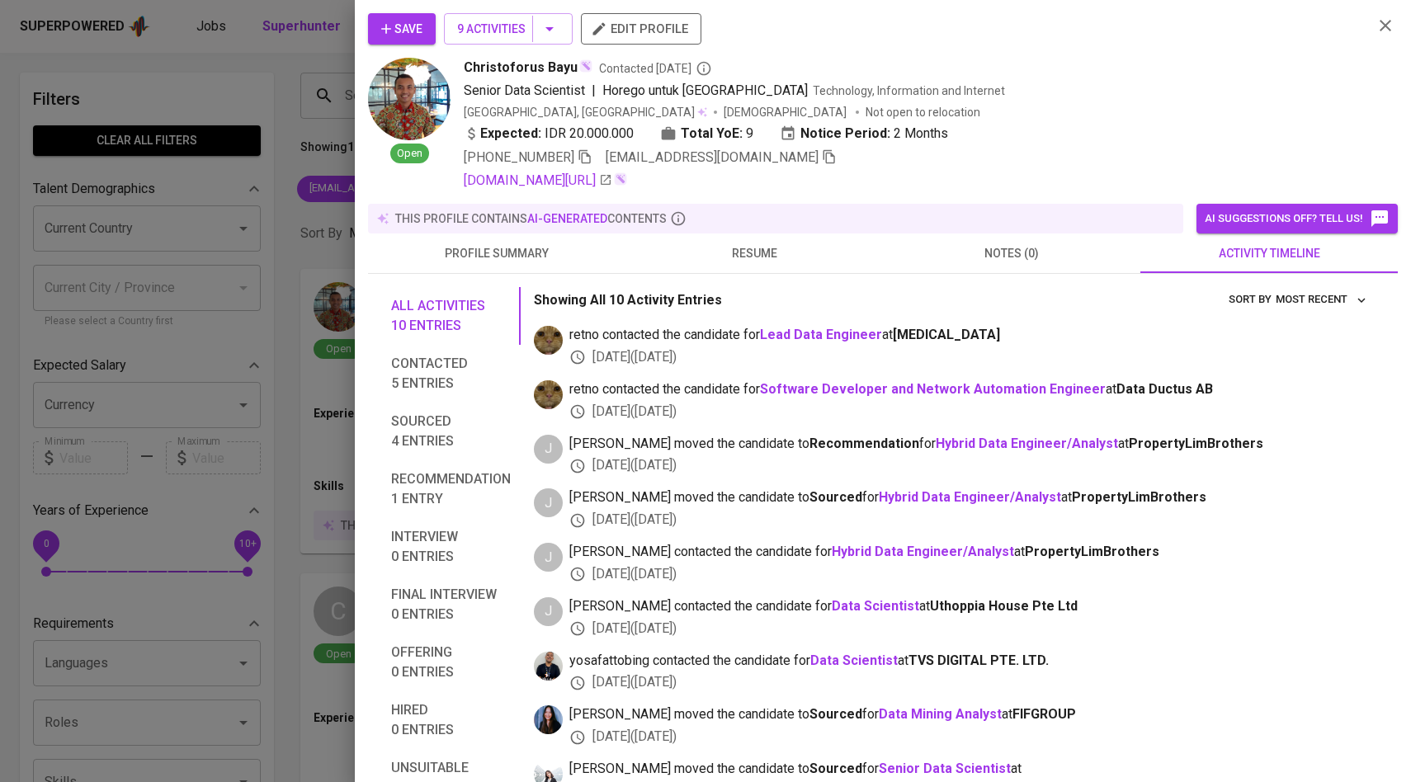
click at [328, 294] on div at bounding box center [705, 391] width 1411 height 782
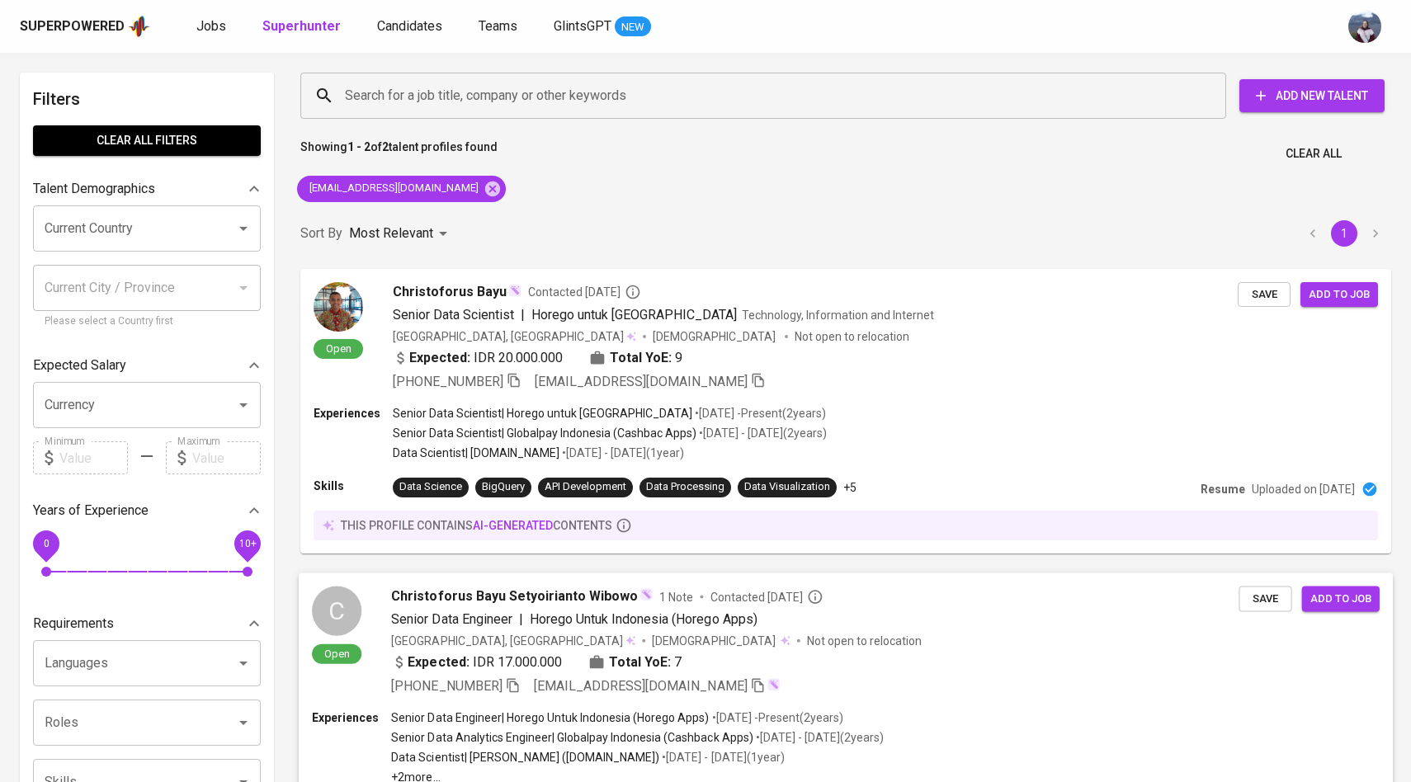
click at [375, 596] on div "C Open Christoforus Bayu Setyoirianto Wibowo 1 Note Contacted 1 month ago Senio…" at bounding box center [775, 641] width 927 height 110
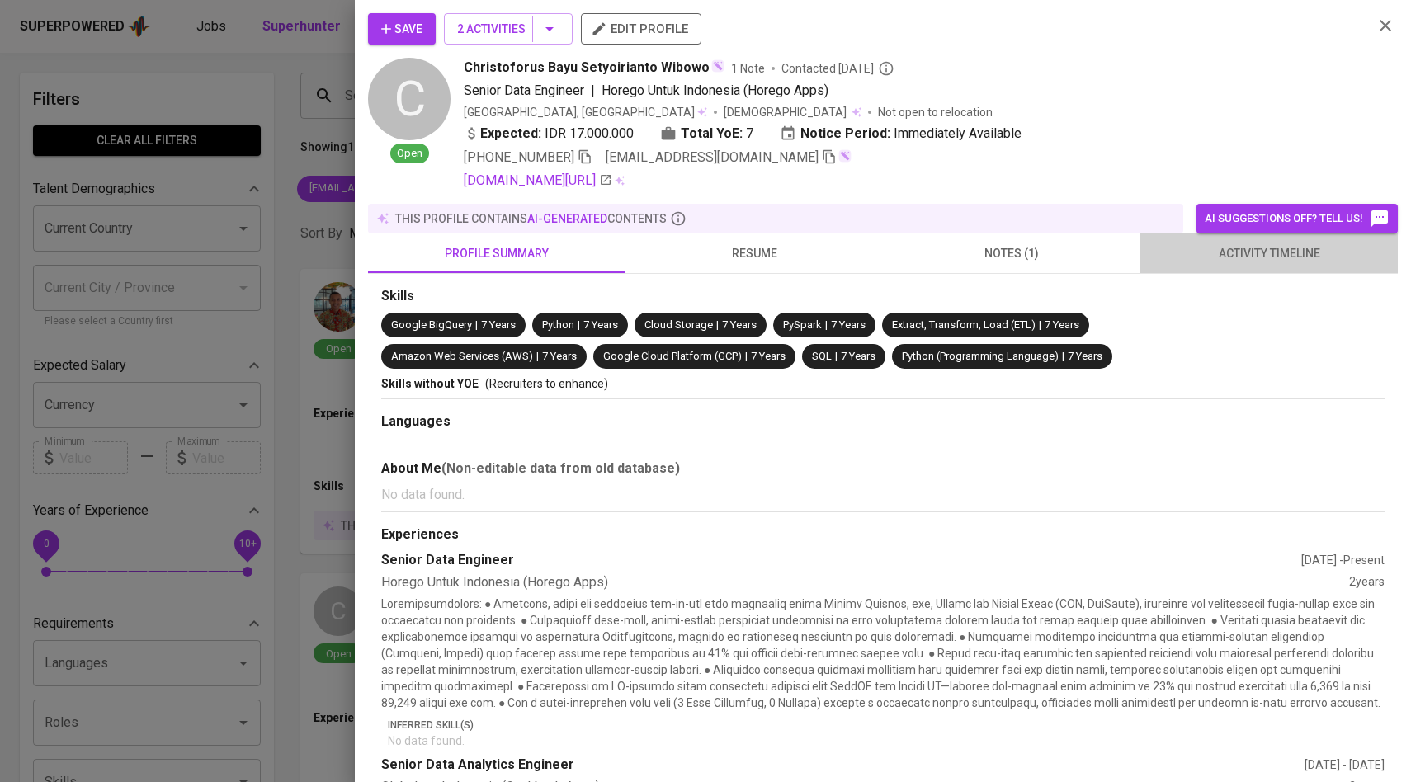
click at [1241, 252] on span "activity timeline" at bounding box center [1269, 253] width 238 height 21
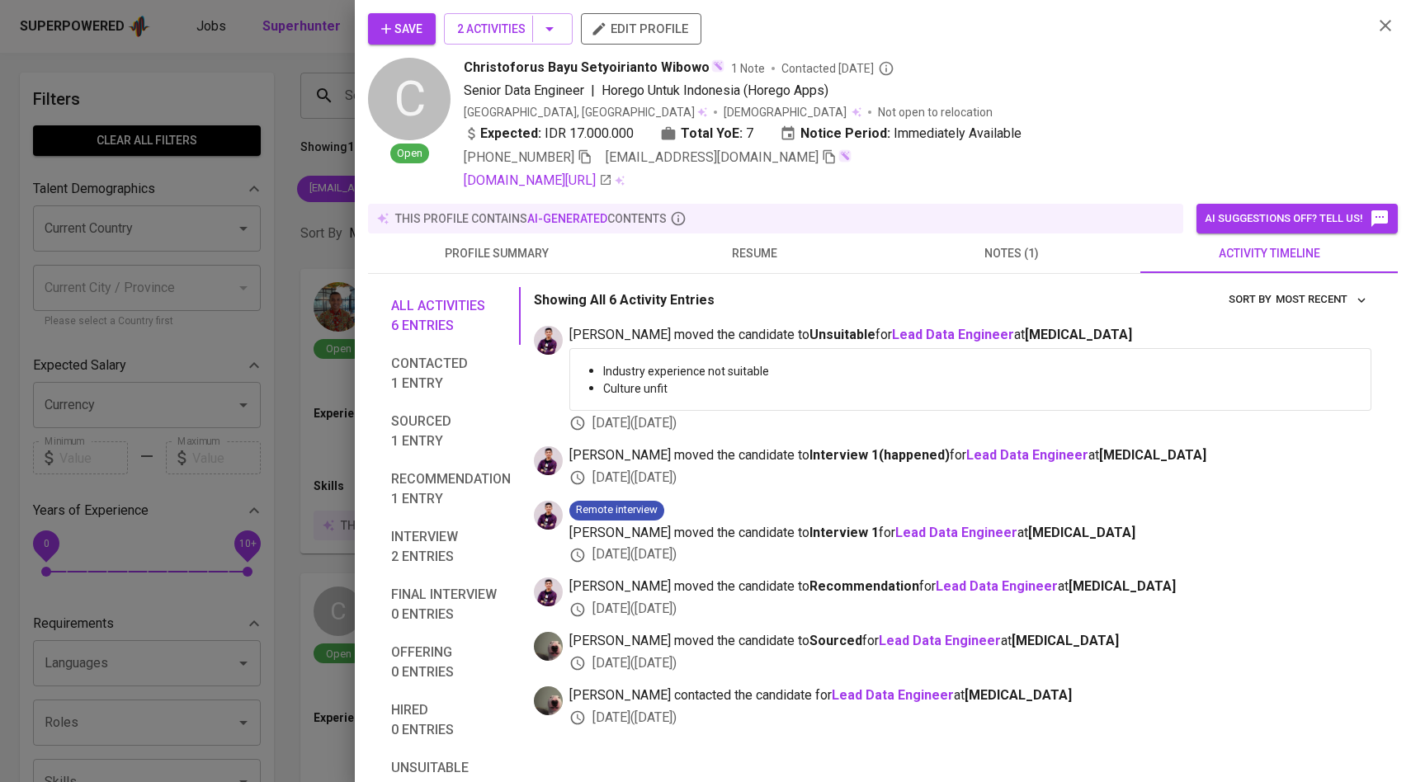
click at [298, 428] on div at bounding box center [705, 391] width 1411 height 782
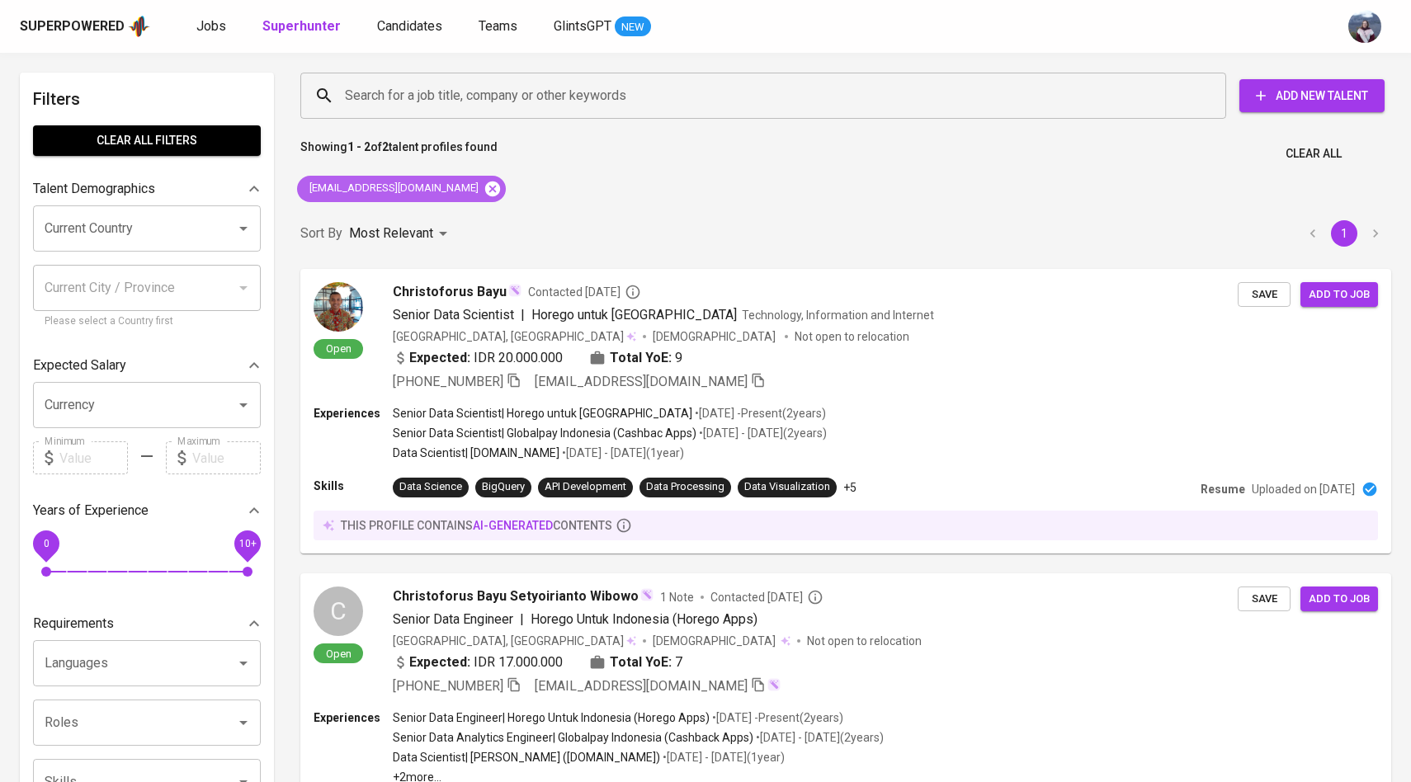
click at [485, 183] on icon at bounding box center [492, 188] width 15 height 15
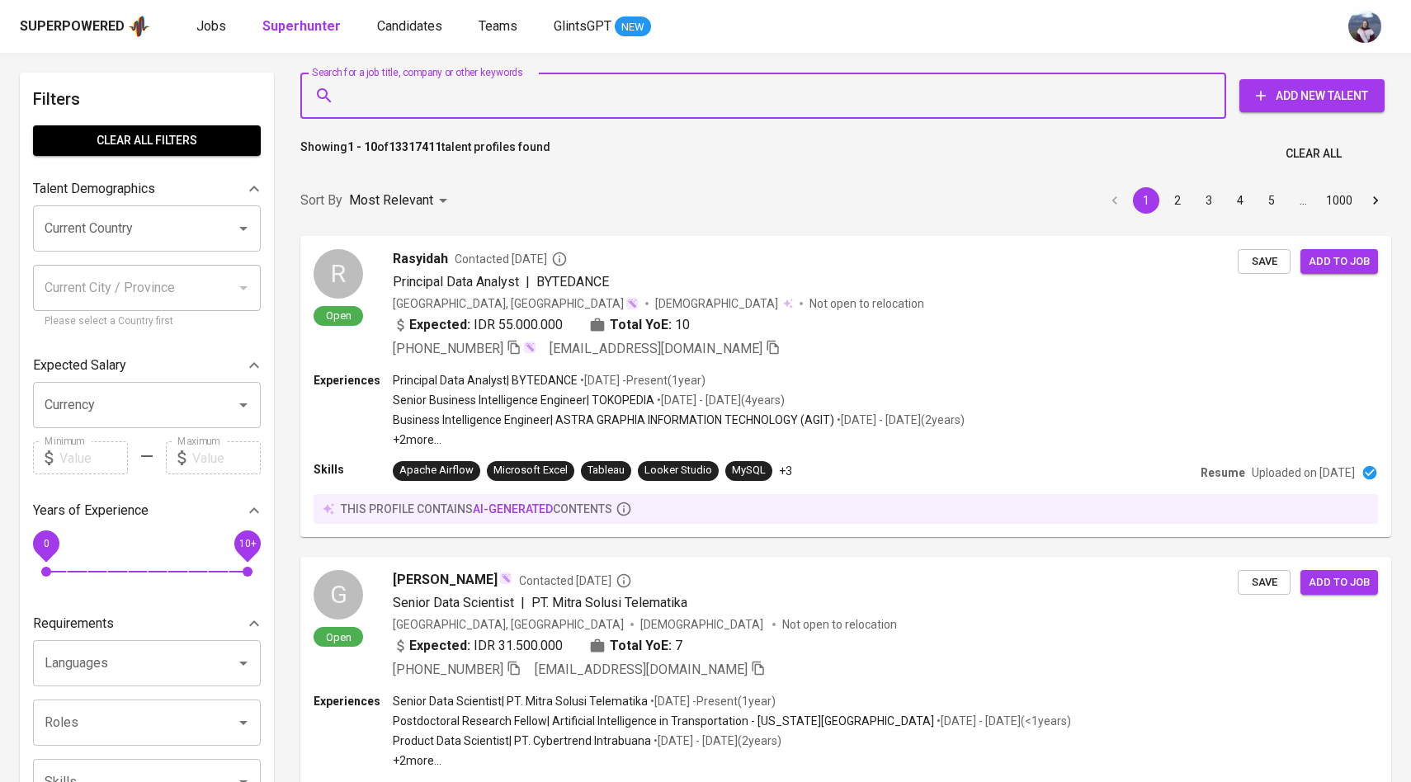
click at [429, 92] on input "Search for a job title, company or other keywords" at bounding box center [767, 95] width 853 height 31
paste input "[EMAIL_ADDRESS][DOMAIN_NAME]"
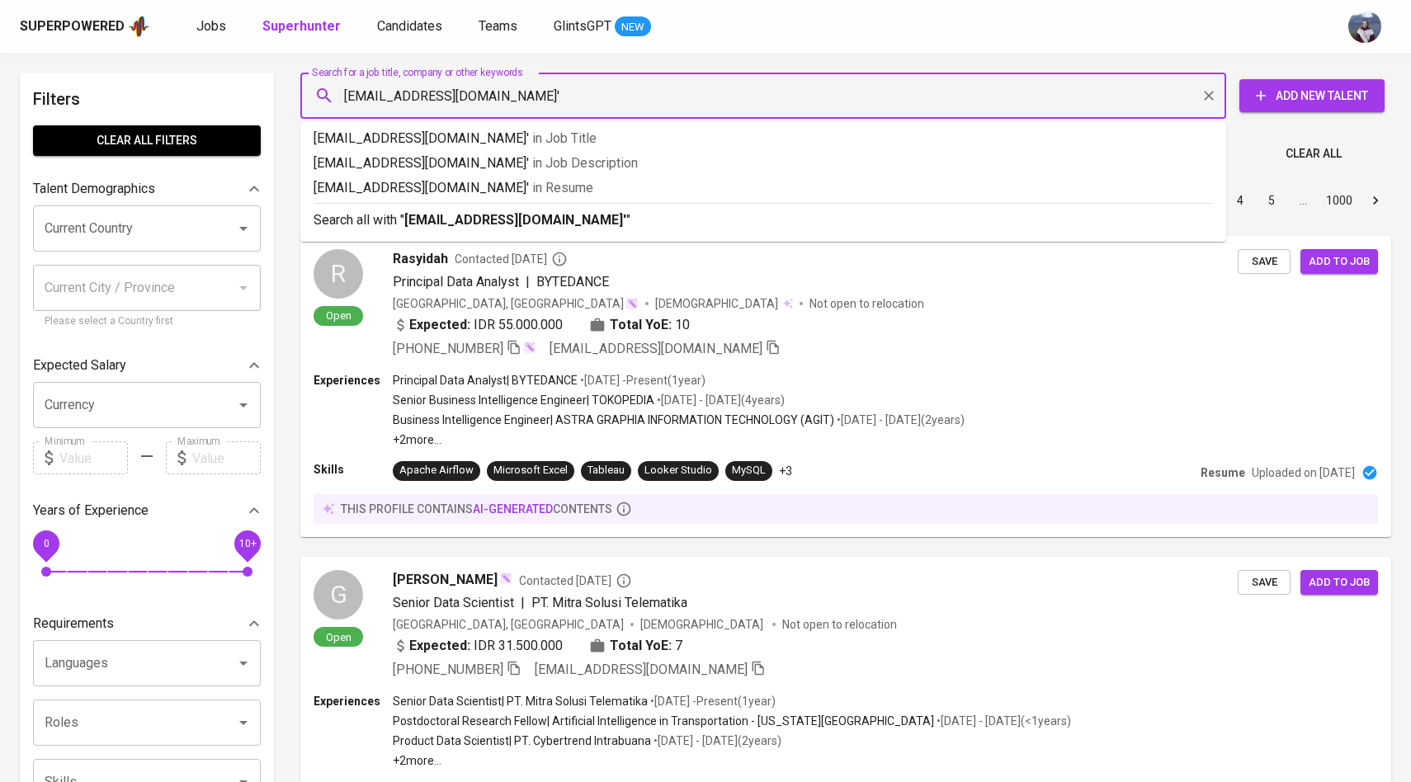
type input "[EMAIL_ADDRESS][DOMAIN_NAME]"
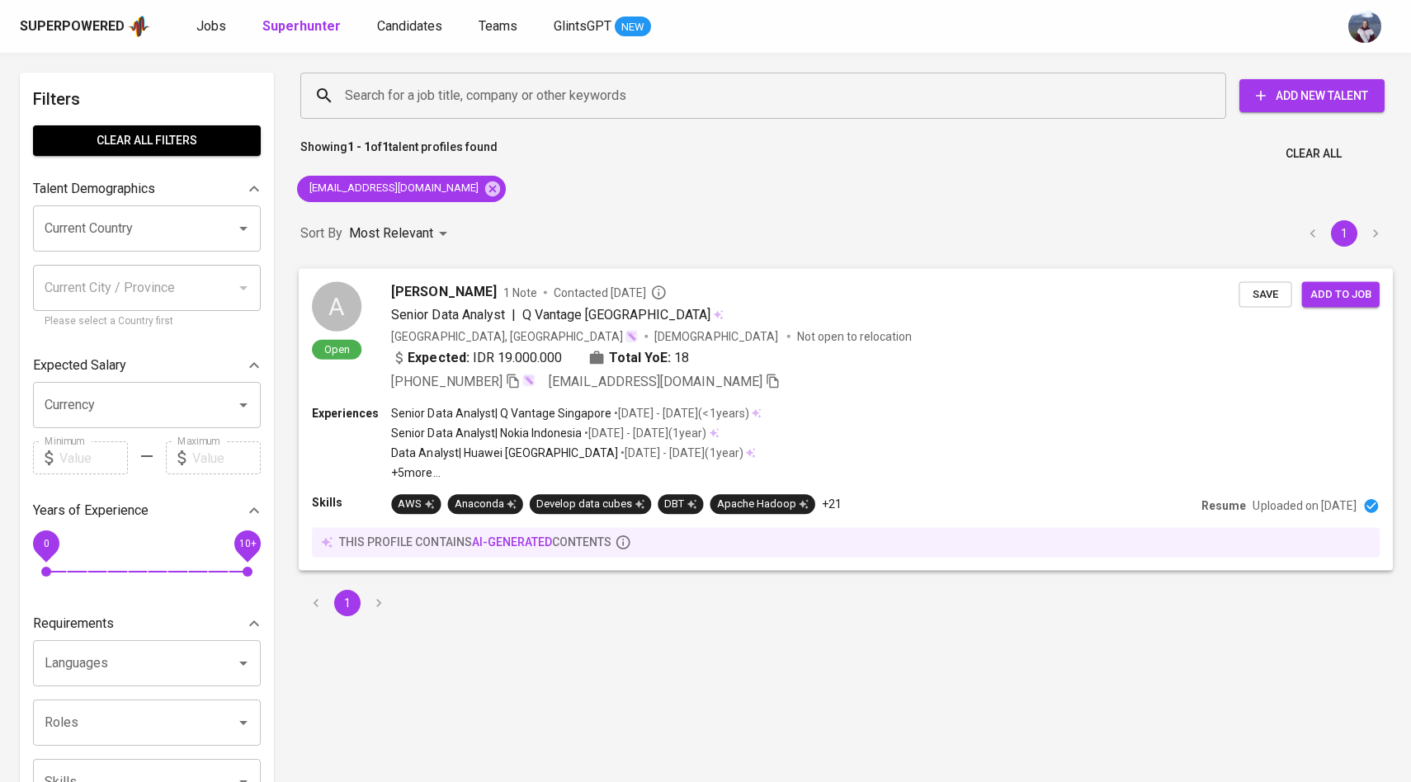
click at [346, 300] on div "A" at bounding box center [337, 306] width 50 height 50
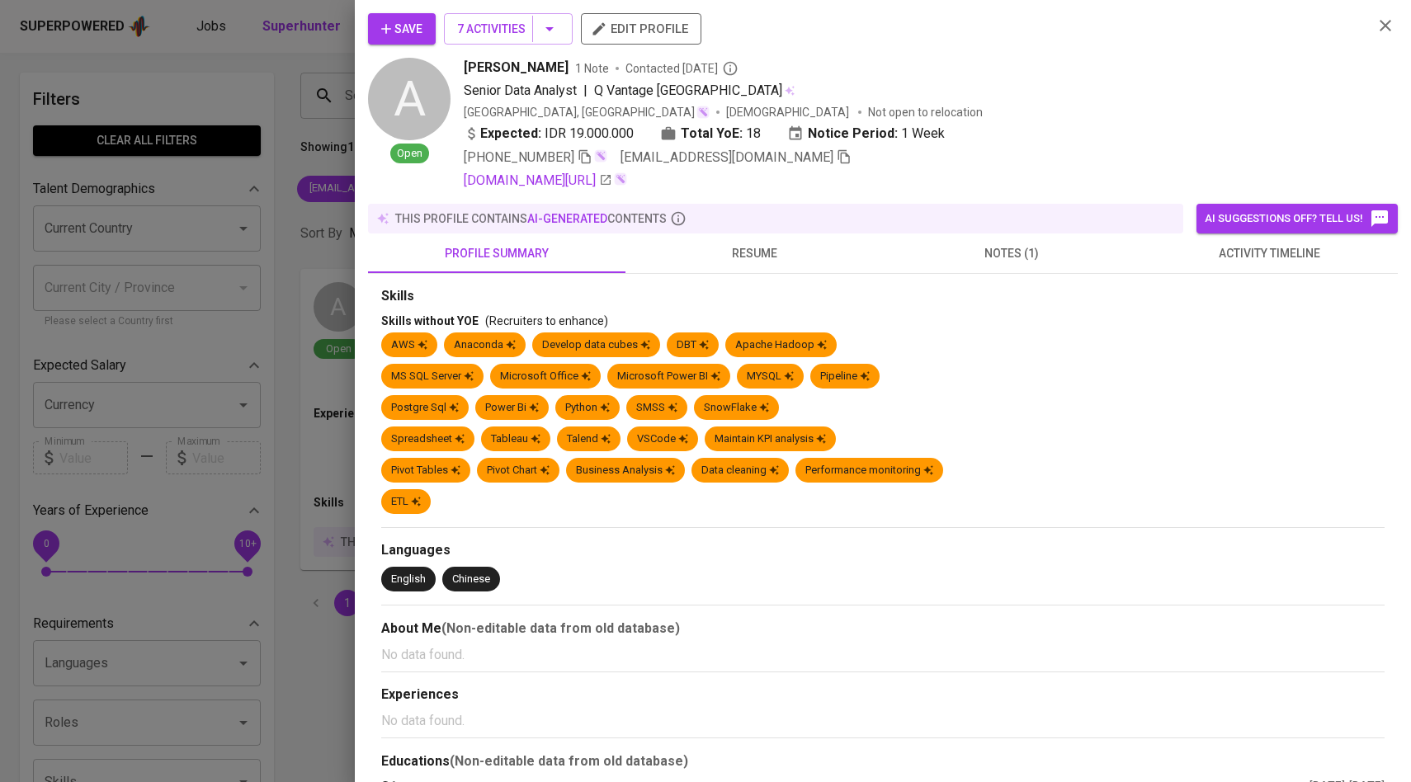
click at [1306, 239] on button "activity timeline" at bounding box center [1269, 254] width 257 height 40
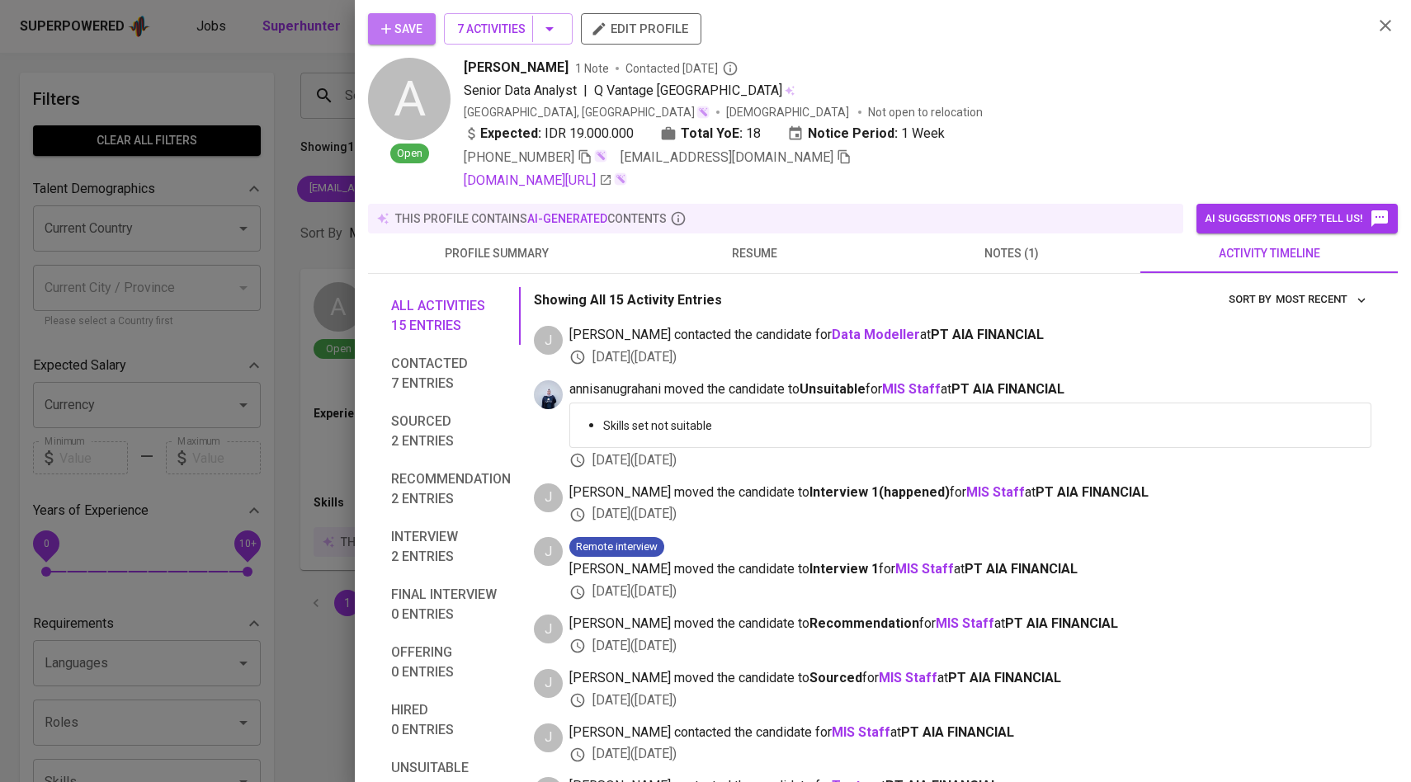
click at [412, 25] on span "Save" at bounding box center [401, 29] width 41 height 21
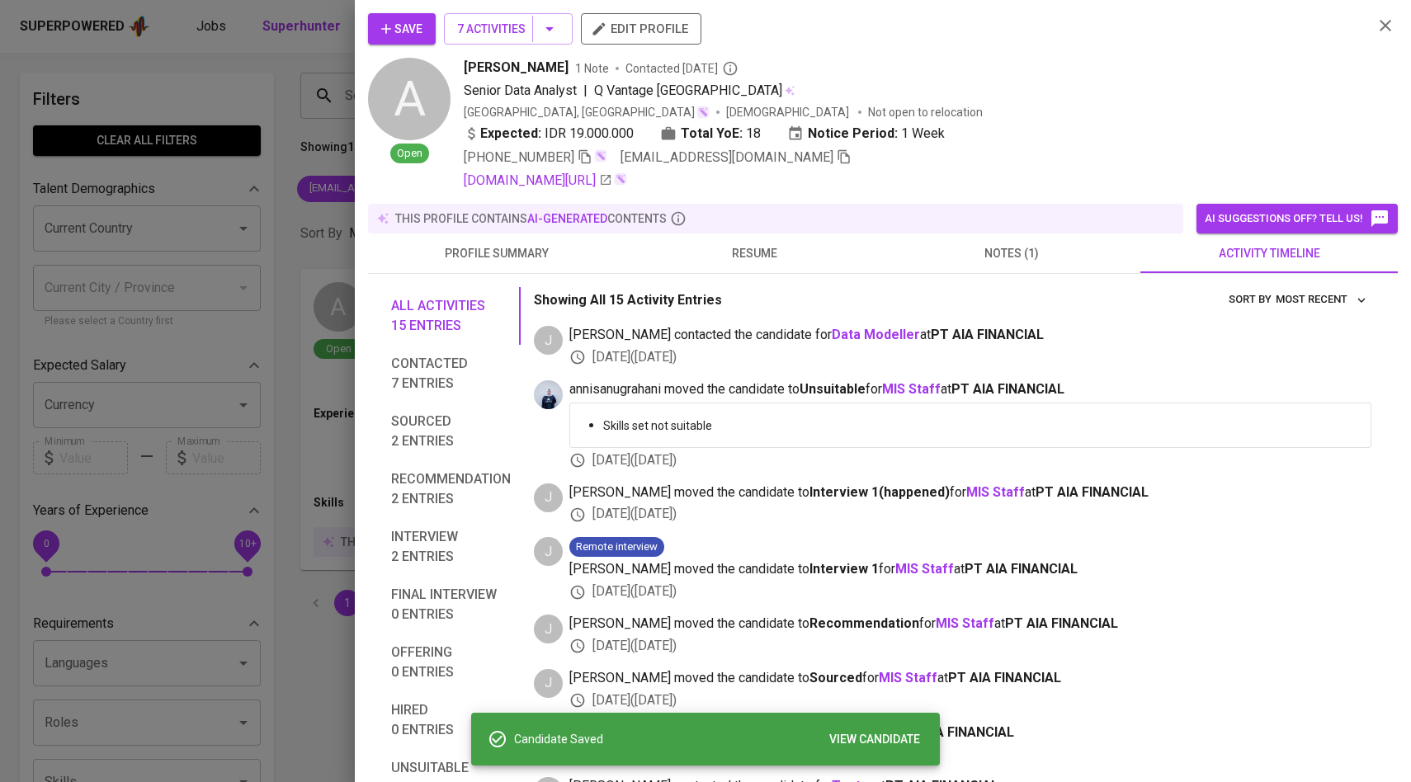
click at [259, 187] on div at bounding box center [705, 391] width 1411 height 782
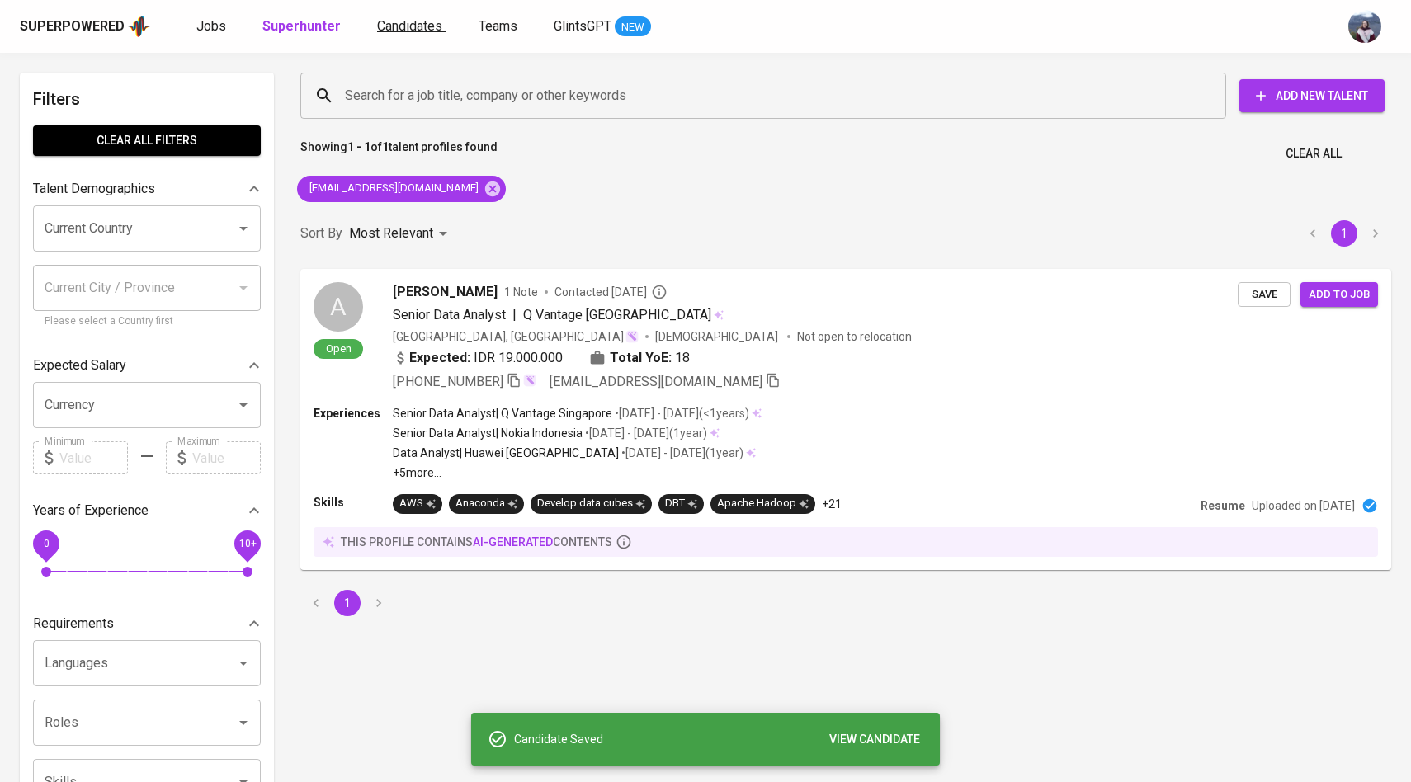
click at [430, 26] on span "Candidates" at bounding box center [409, 26] width 65 height 16
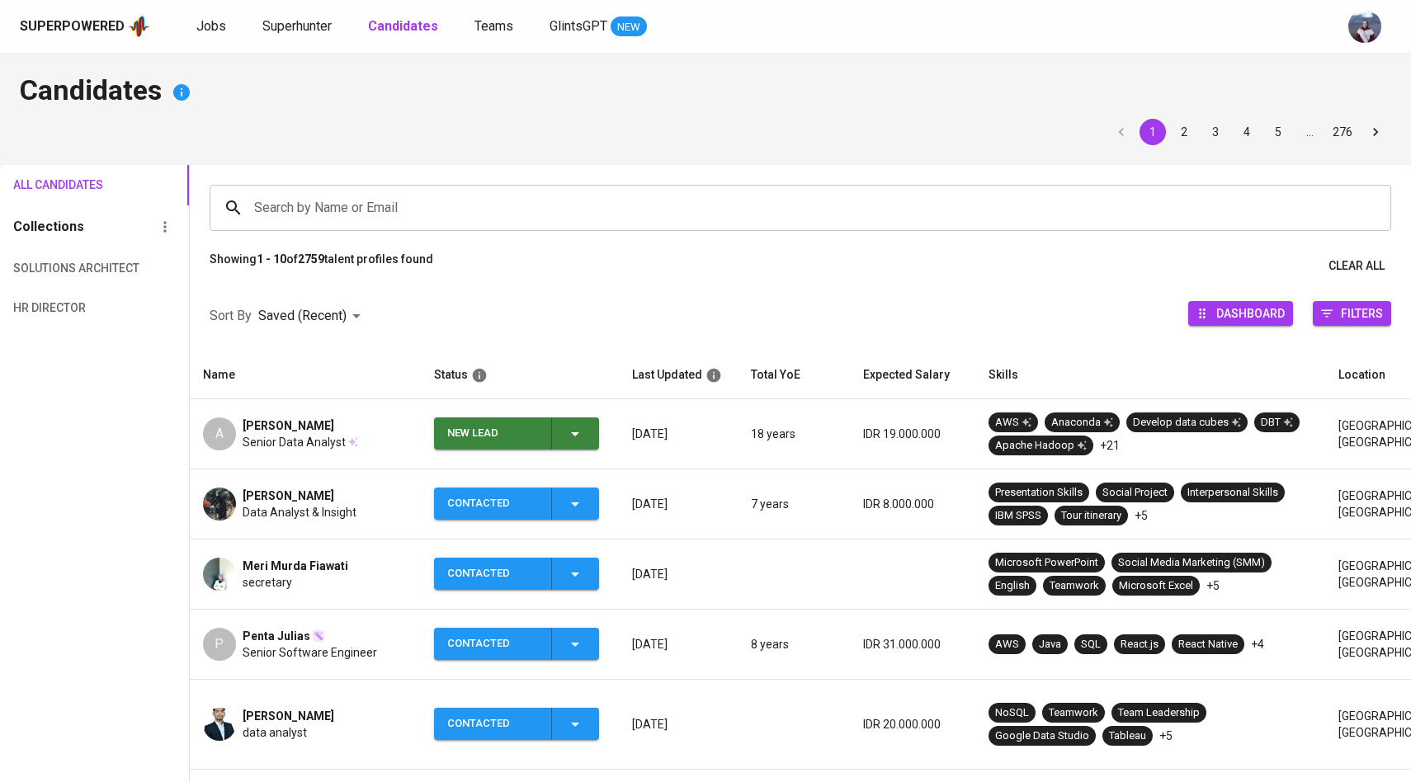
scroll to position [87, 0]
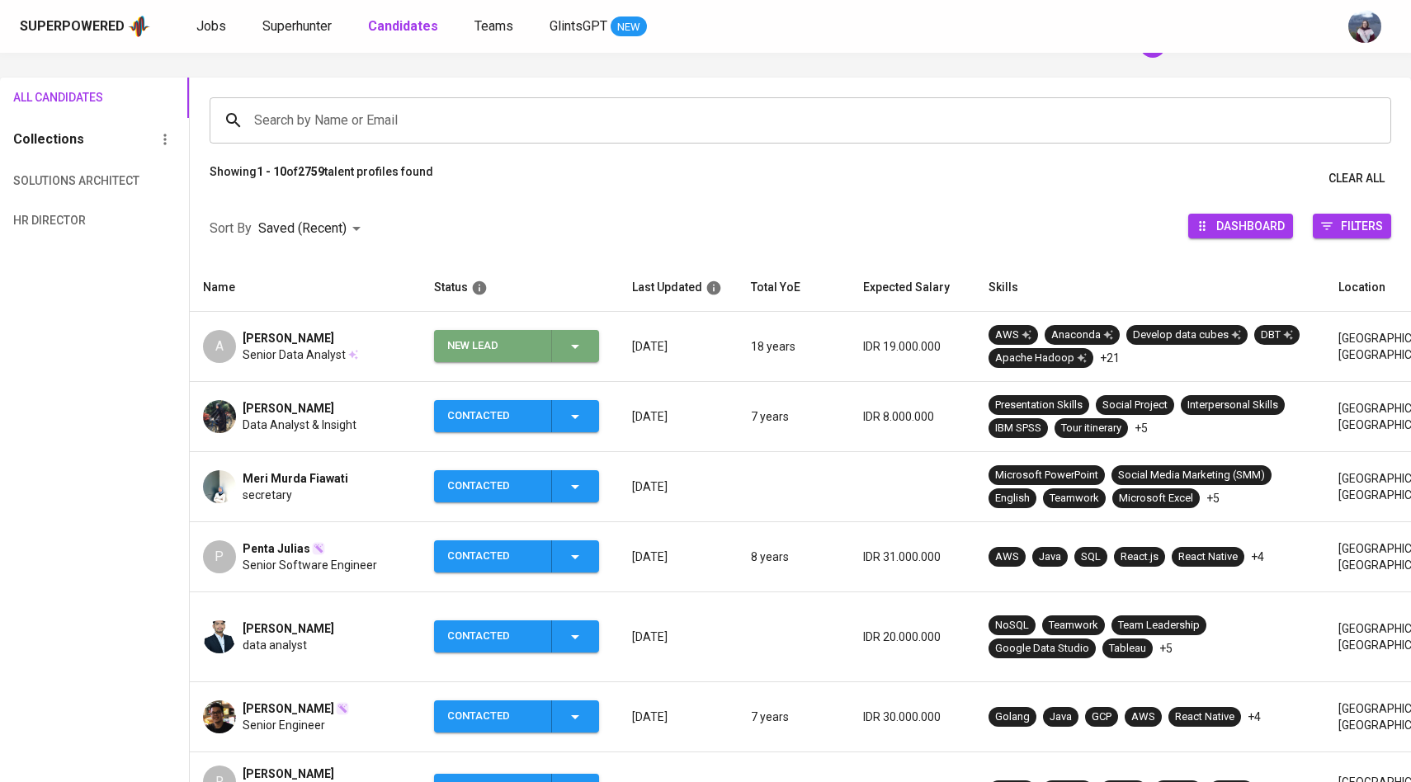
click at [576, 354] on icon "button" at bounding box center [575, 347] width 20 height 20
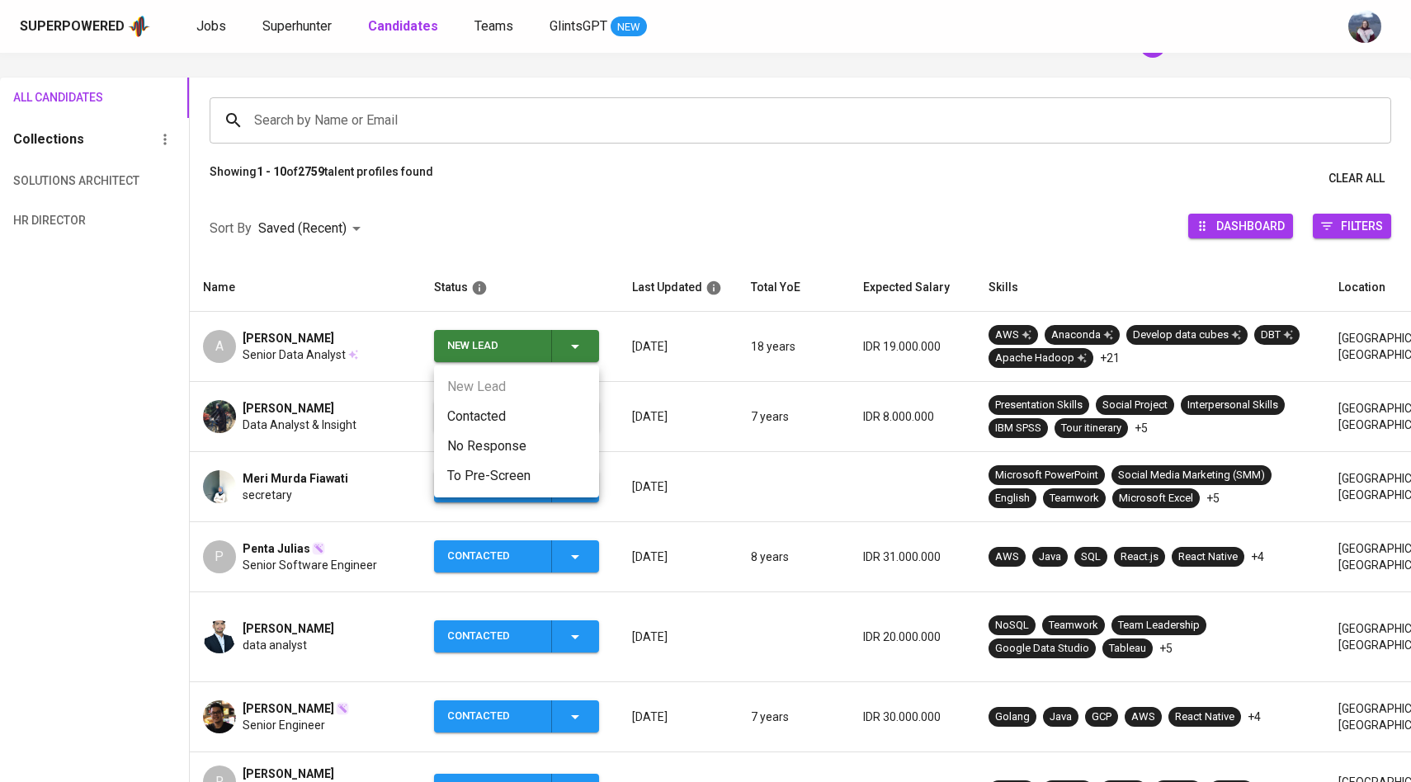
click at [489, 410] on li "Contacted" at bounding box center [516, 417] width 165 height 30
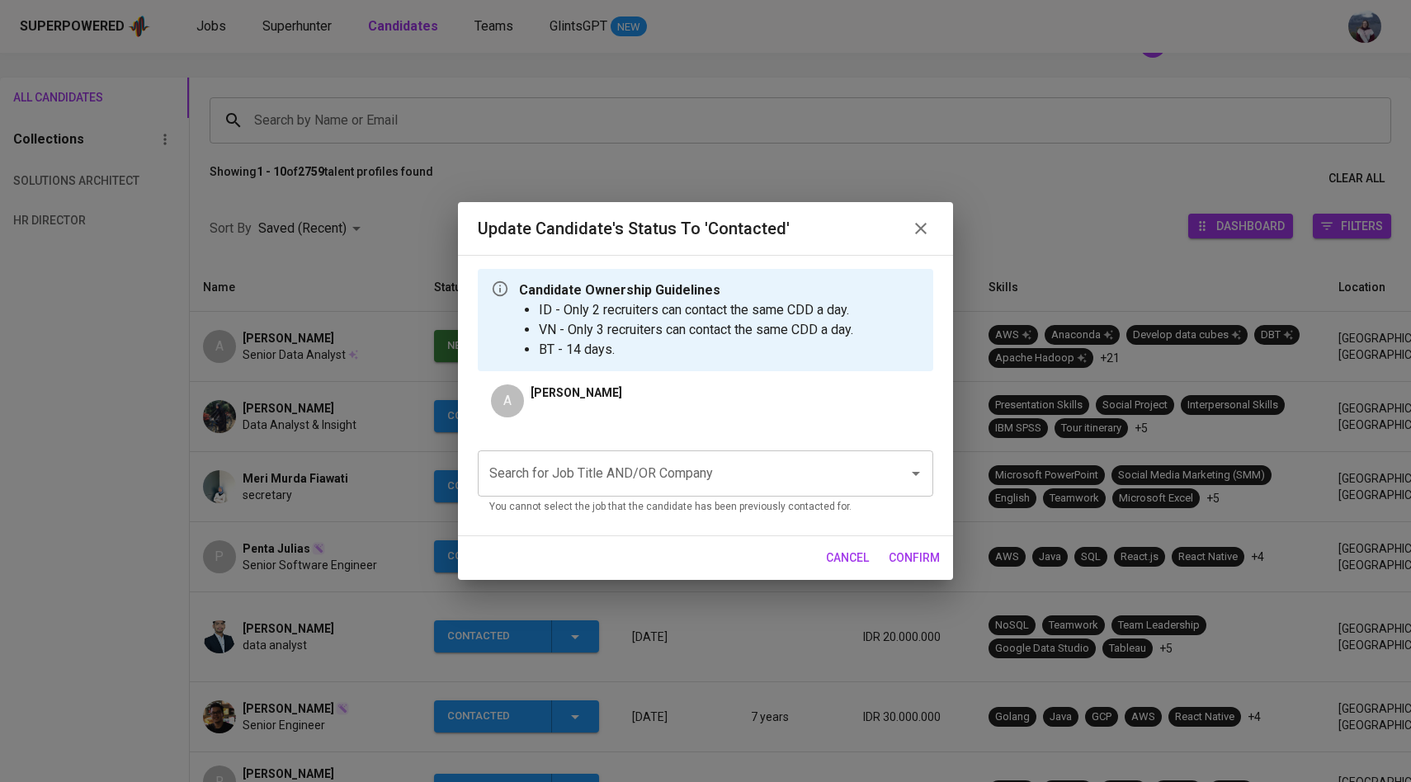
click at [601, 467] on input "Search for Job Title AND/OR Company" at bounding box center [682, 473] width 394 height 31
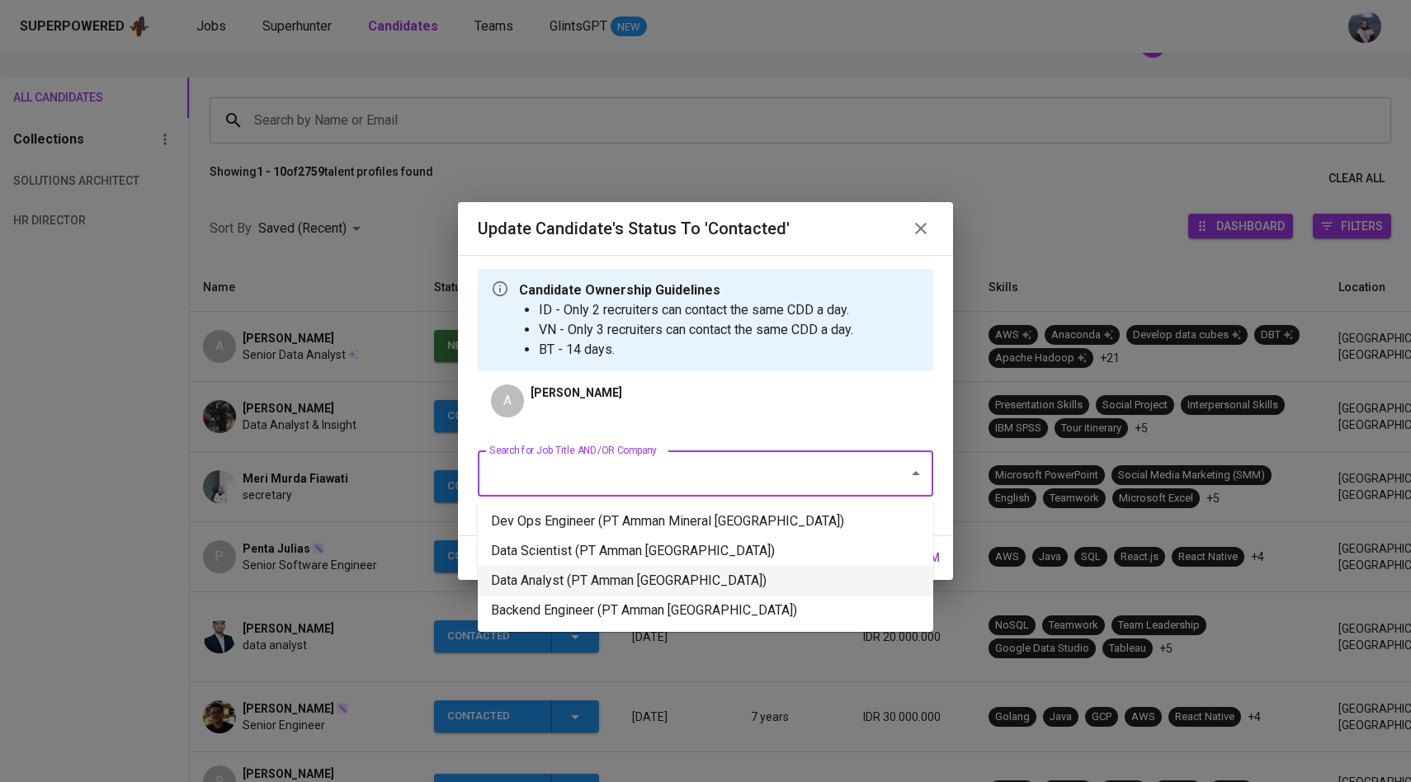
click at [616, 577] on li "Data Analyst (PT Amman [GEOGRAPHIC_DATA])" at bounding box center [706, 581] width 456 height 30
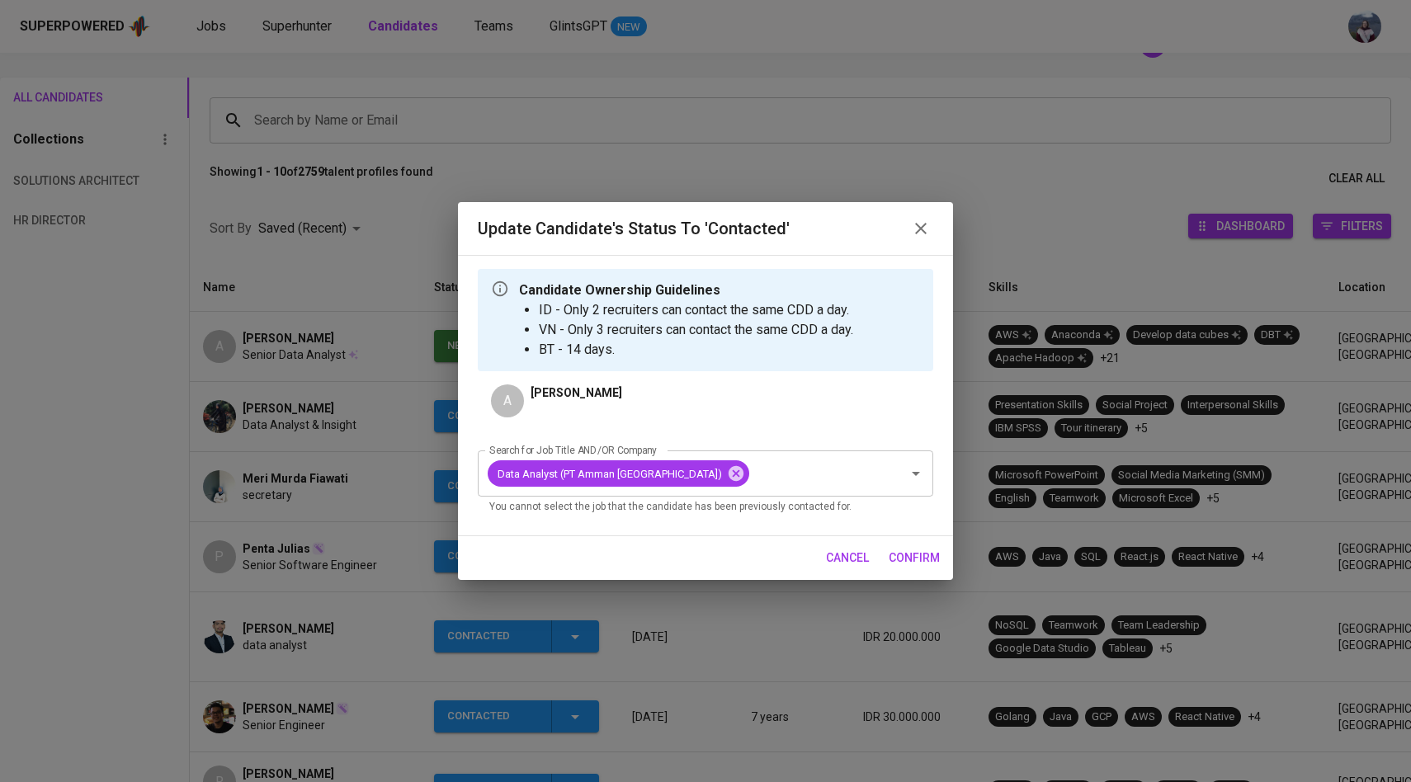
click at [924, 562] on span "confirm" at bounding box center [914, 558] width 51 height 21
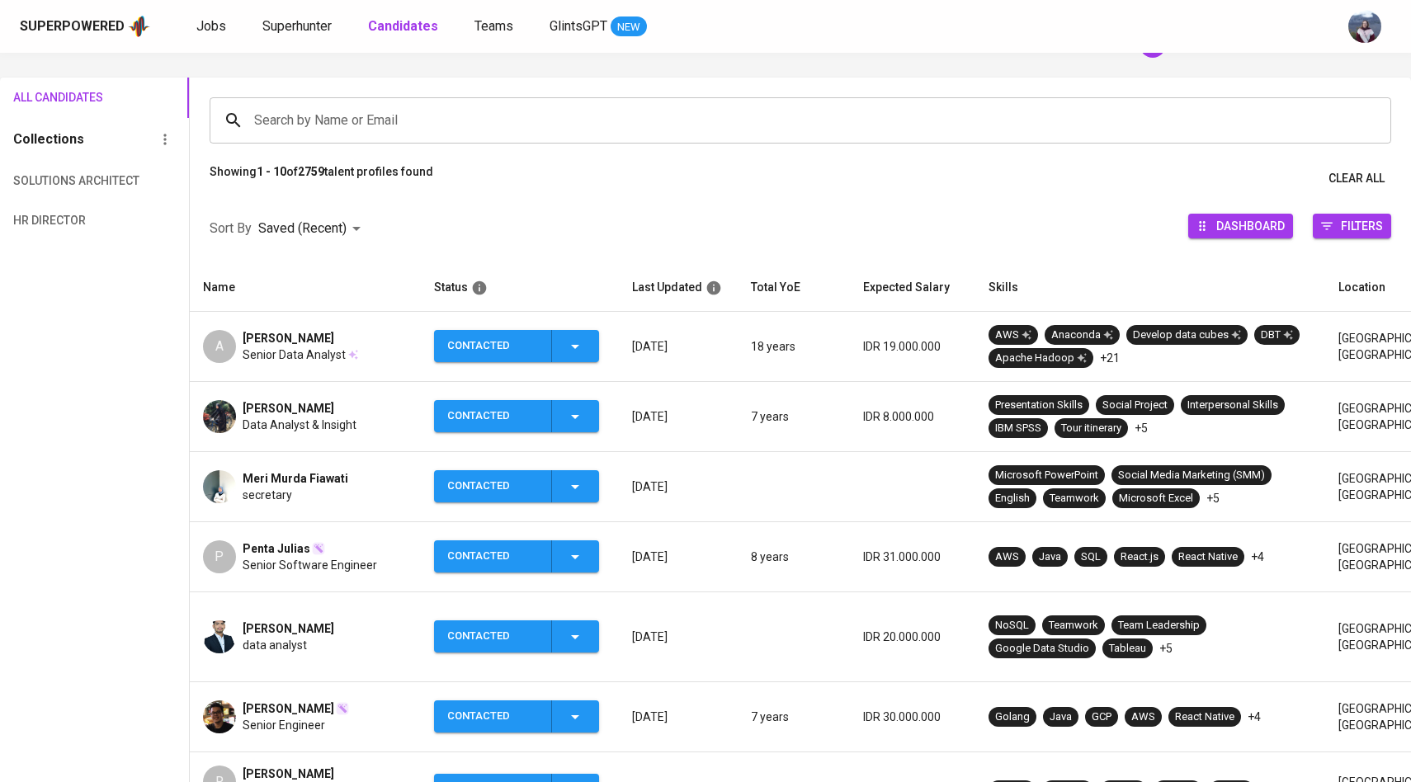
scroll to position [87, 0]
click at [315, 25] on span "Superhunter" at bounding box center [296, 26] width 69 height 16
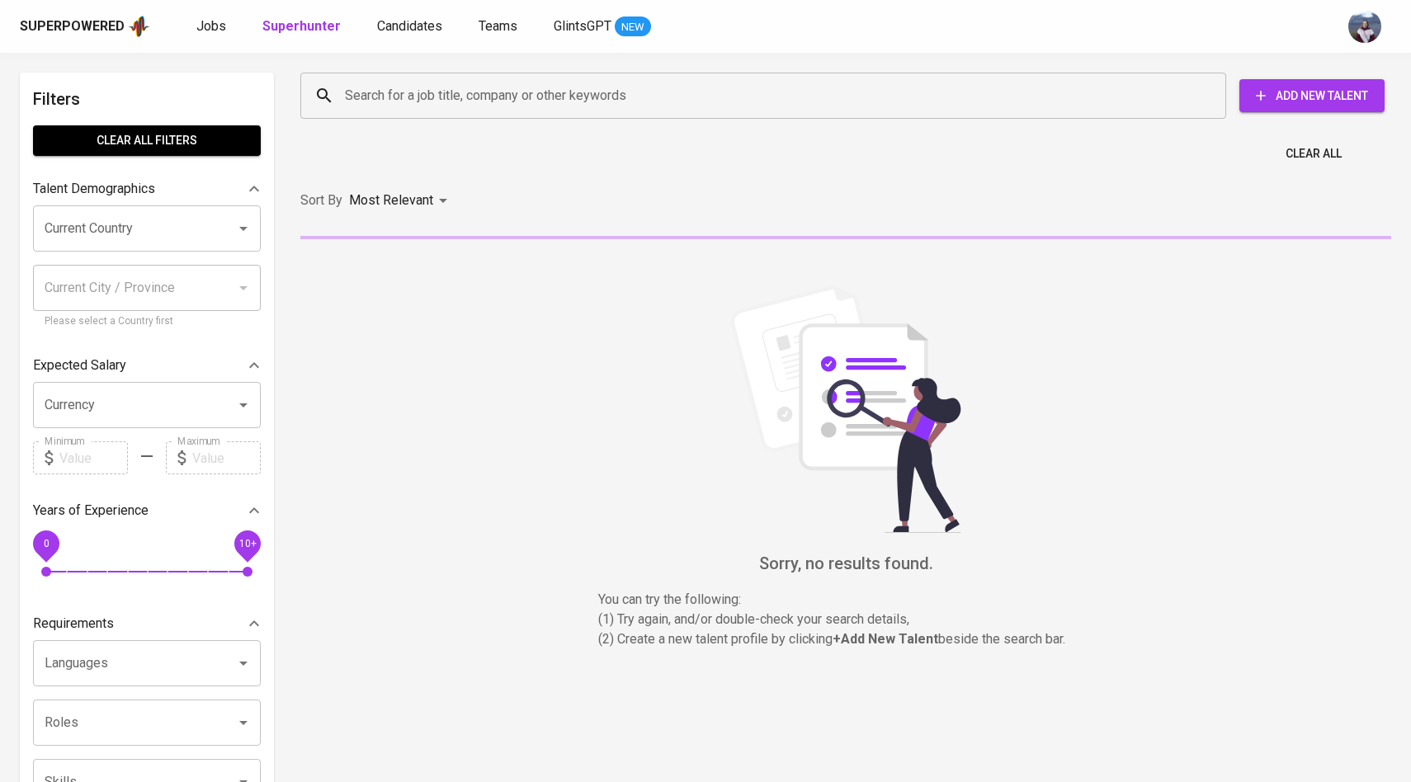
click at [403, 99] on input "Search for a job title, company or other keywords" at bounding box center [767, 95] width 853 height 31
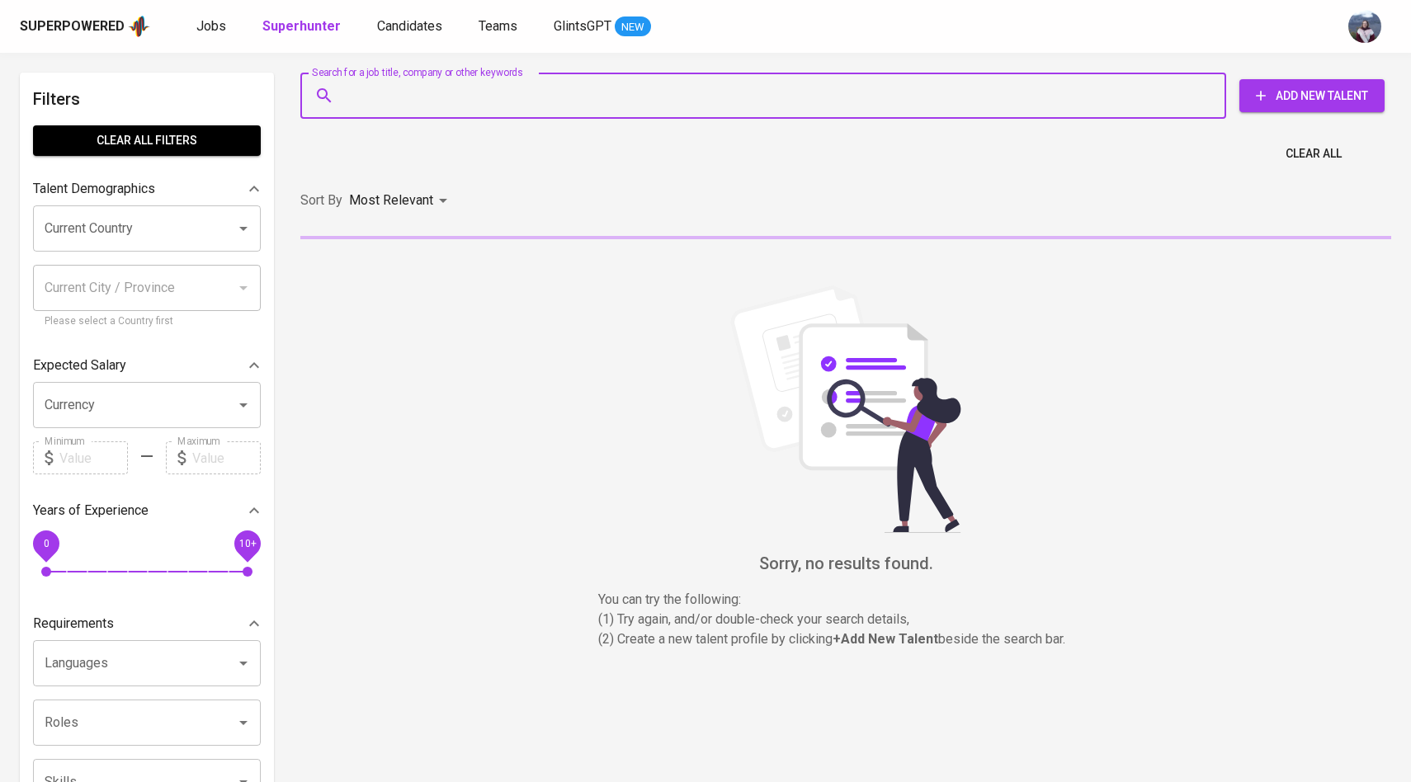
paste input "[EMAIL_ADDRESS][DOMAIN_NAME]"
type input "[EMAIL_ADDRESS][DOMAIN_NAME]"
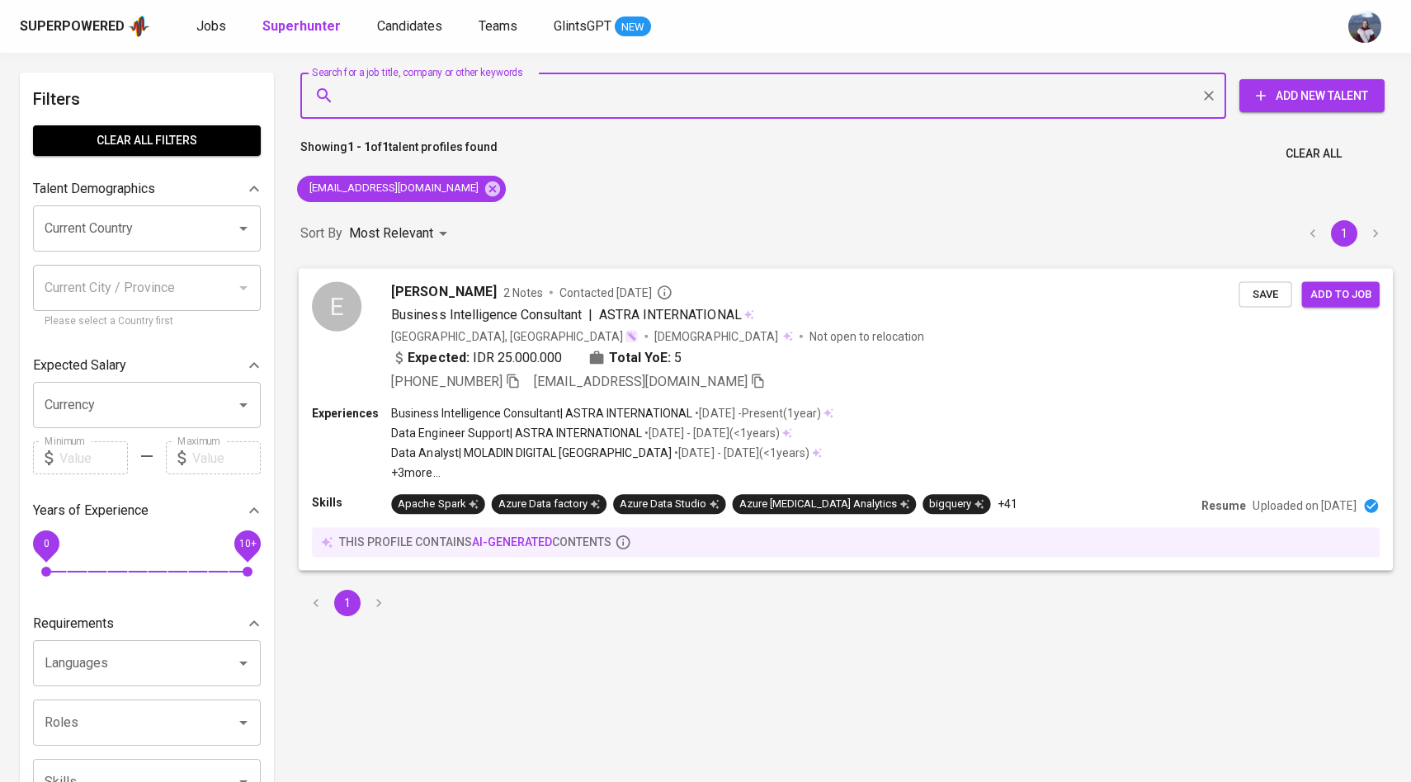
click at [358, 303] on div "E" at bounding box center [337, 306] width 50 height 50
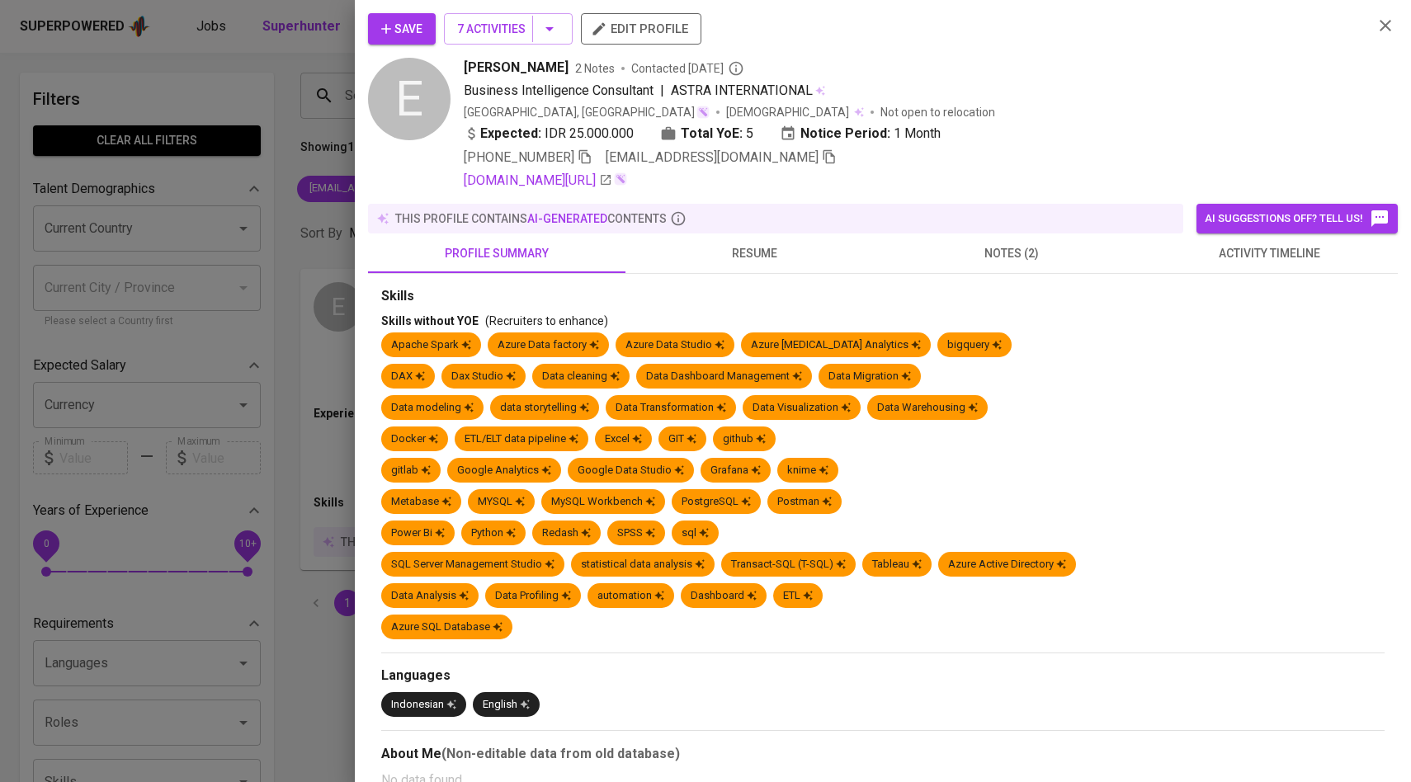
click at [1244, 254] on span "activity timeline" at bounding box center [1269, 253] width 238 height 21
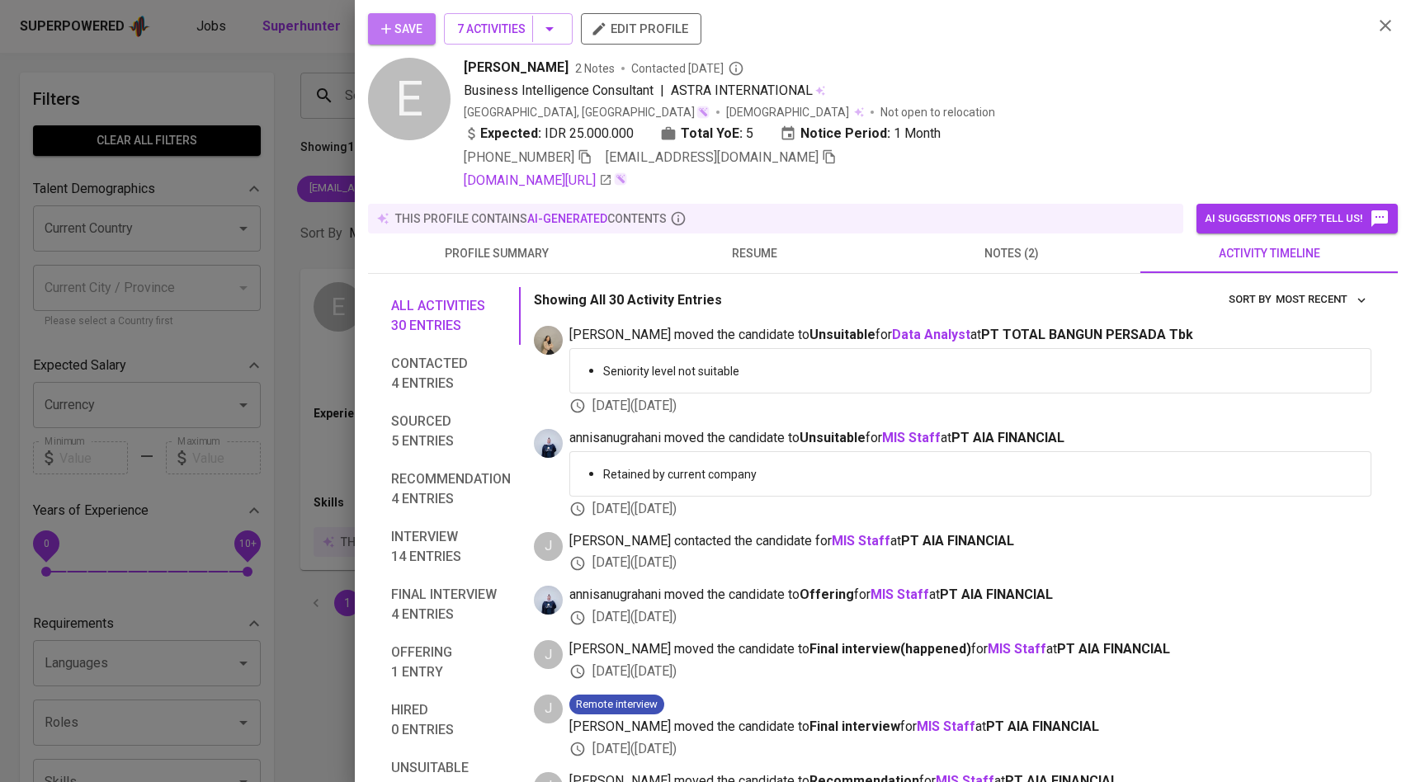
click at [427, 27] on button "Save" at bounding box center [402, 28] width 68 height 31
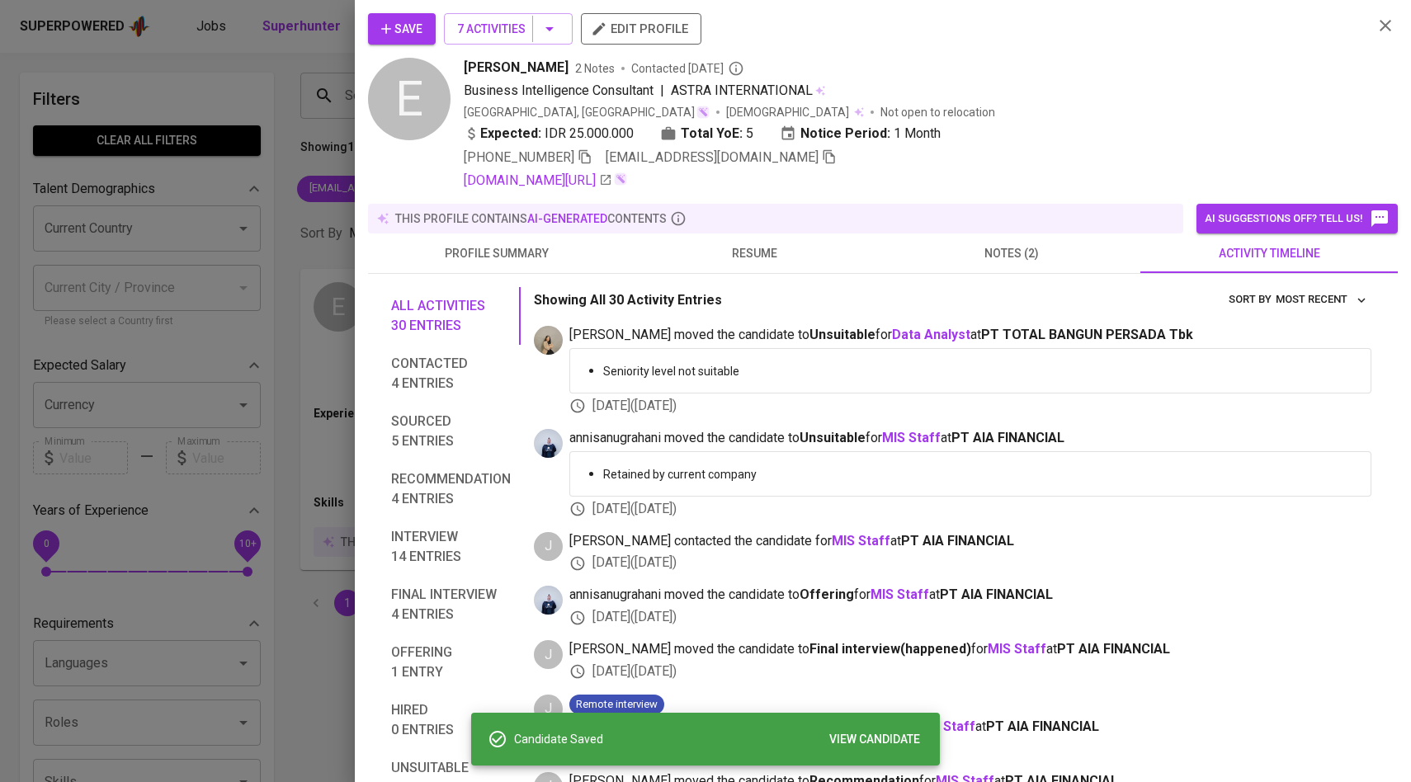
click at [236, 191] on div at bounding box center [705, 391] width 1411 height 782
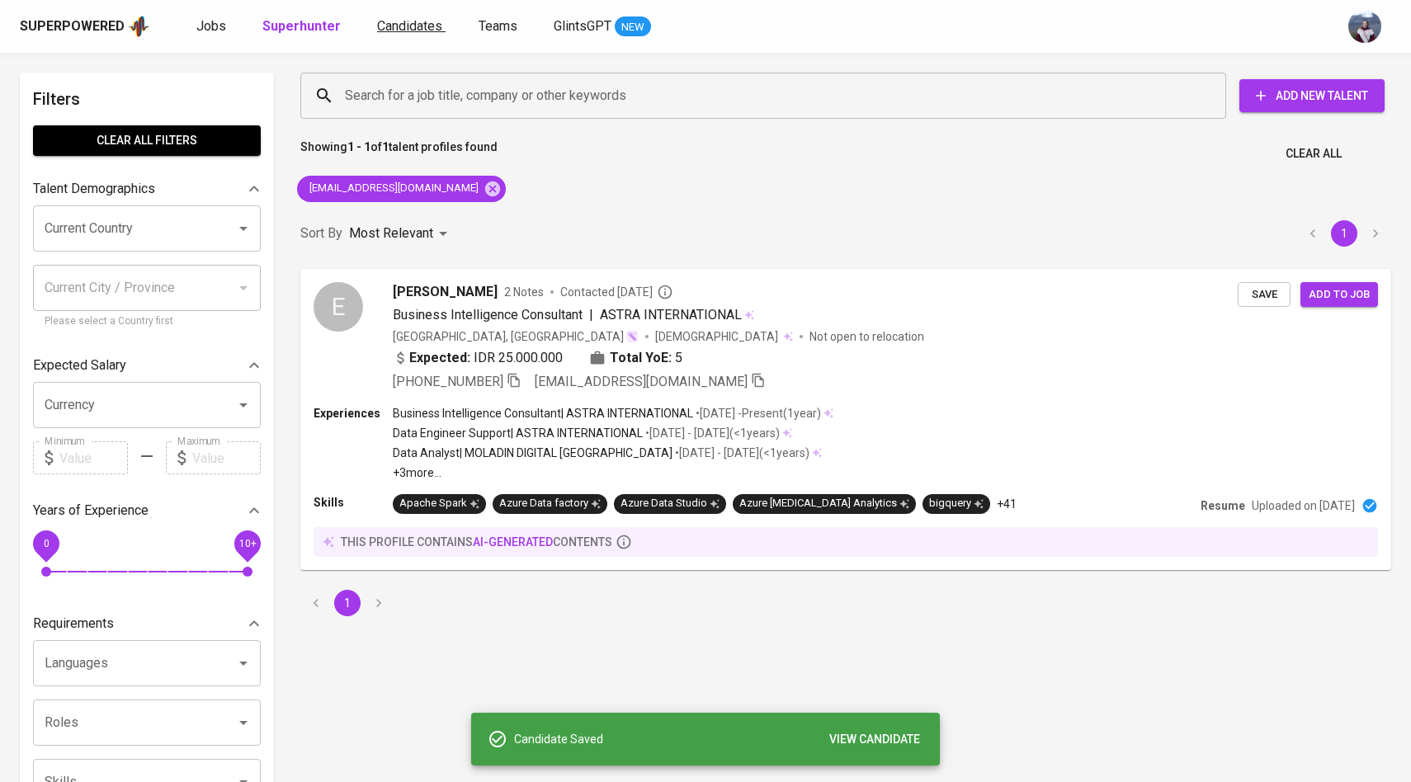
click at [413, 27] on span "Candidates" at bounding box center [409, 26] width 65 height 16
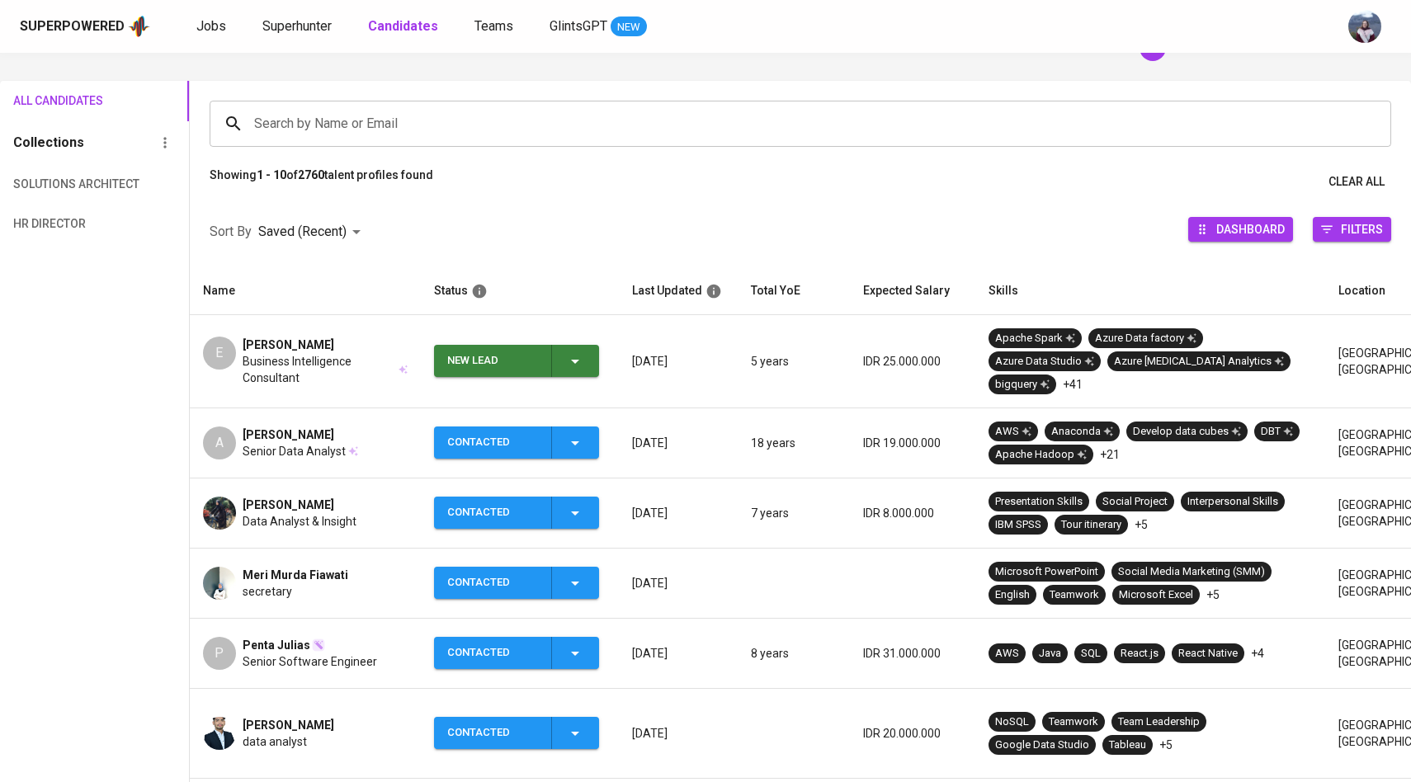
scroll to position [85, 0]
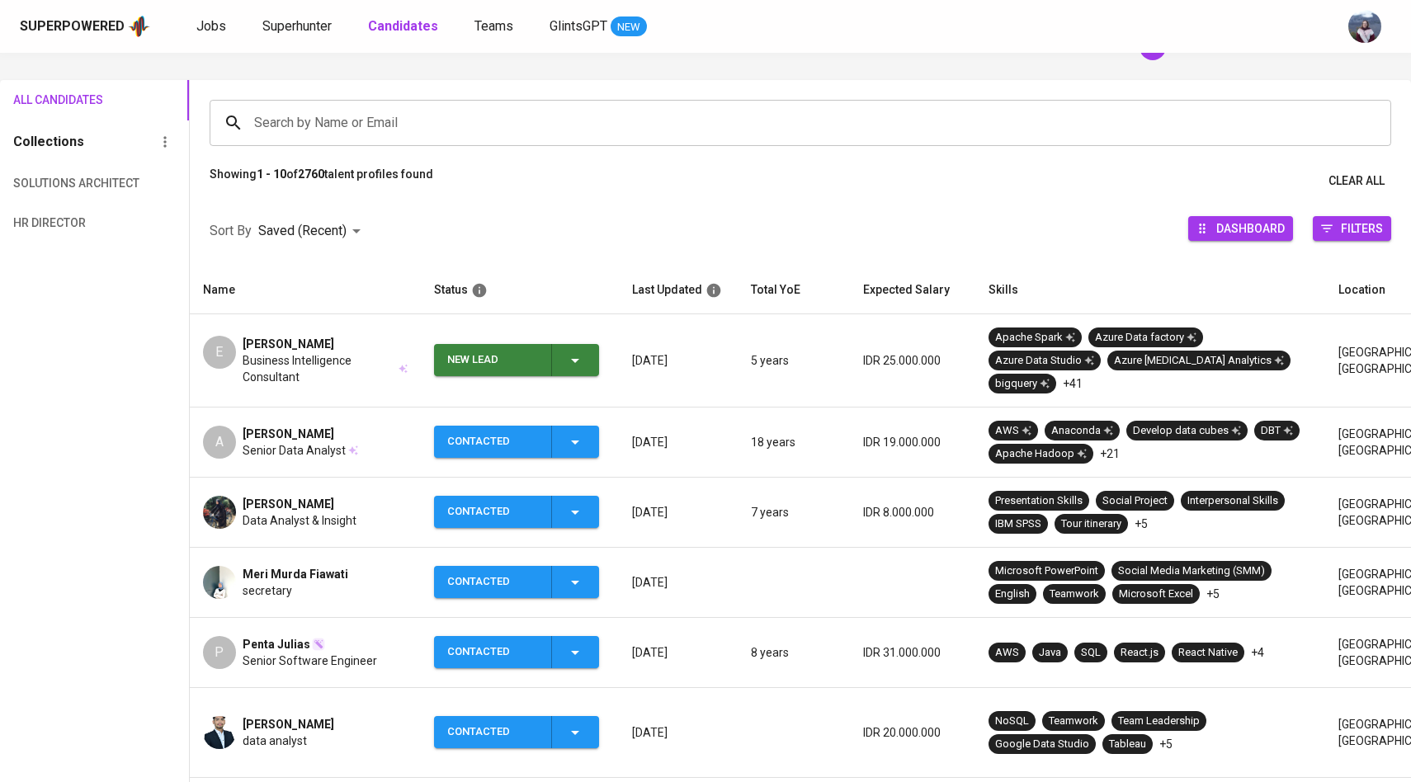
click at [591, 368] on span "New Lead" at bounding box center [517, 360] width 152 height 32
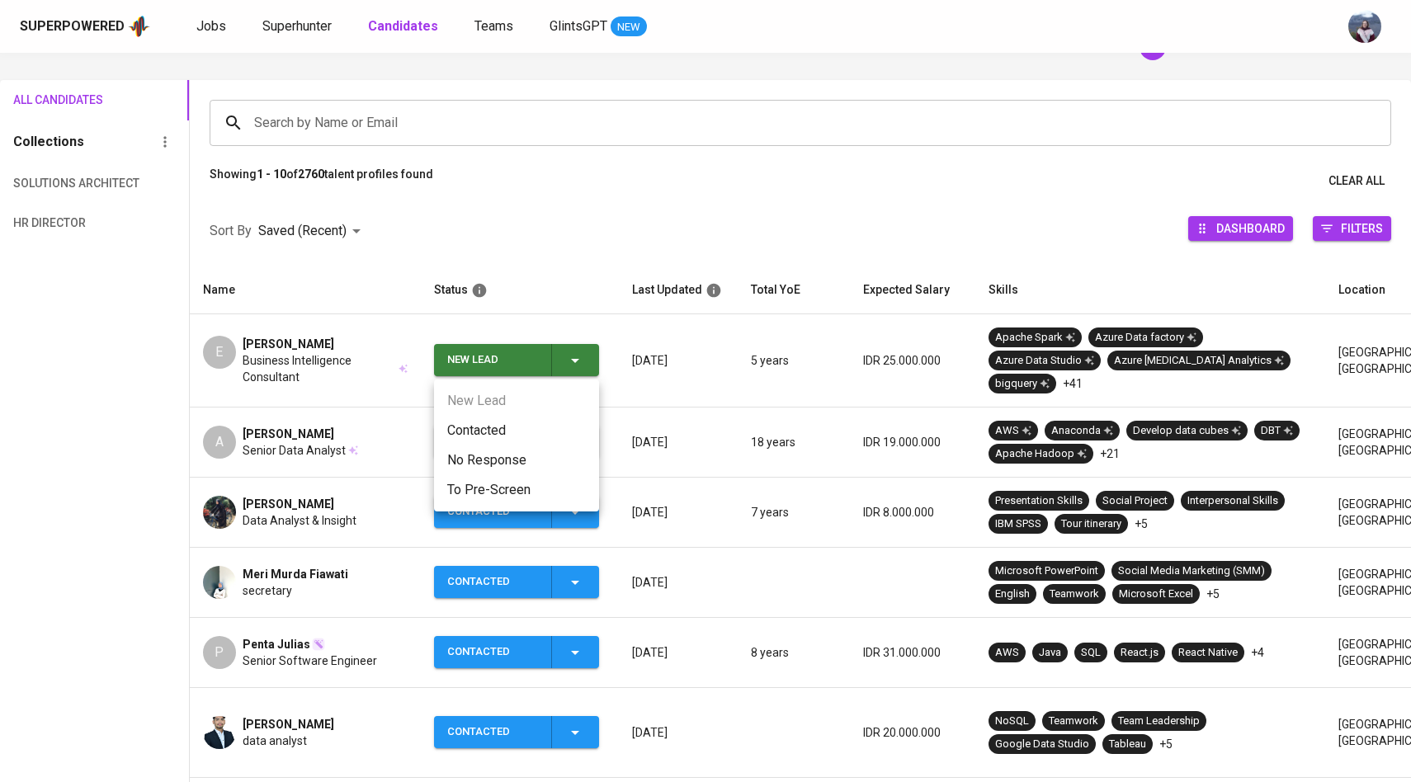
click at [518, 424] on li "Contacted" at bounding box center [516, 431] width 165 height 30
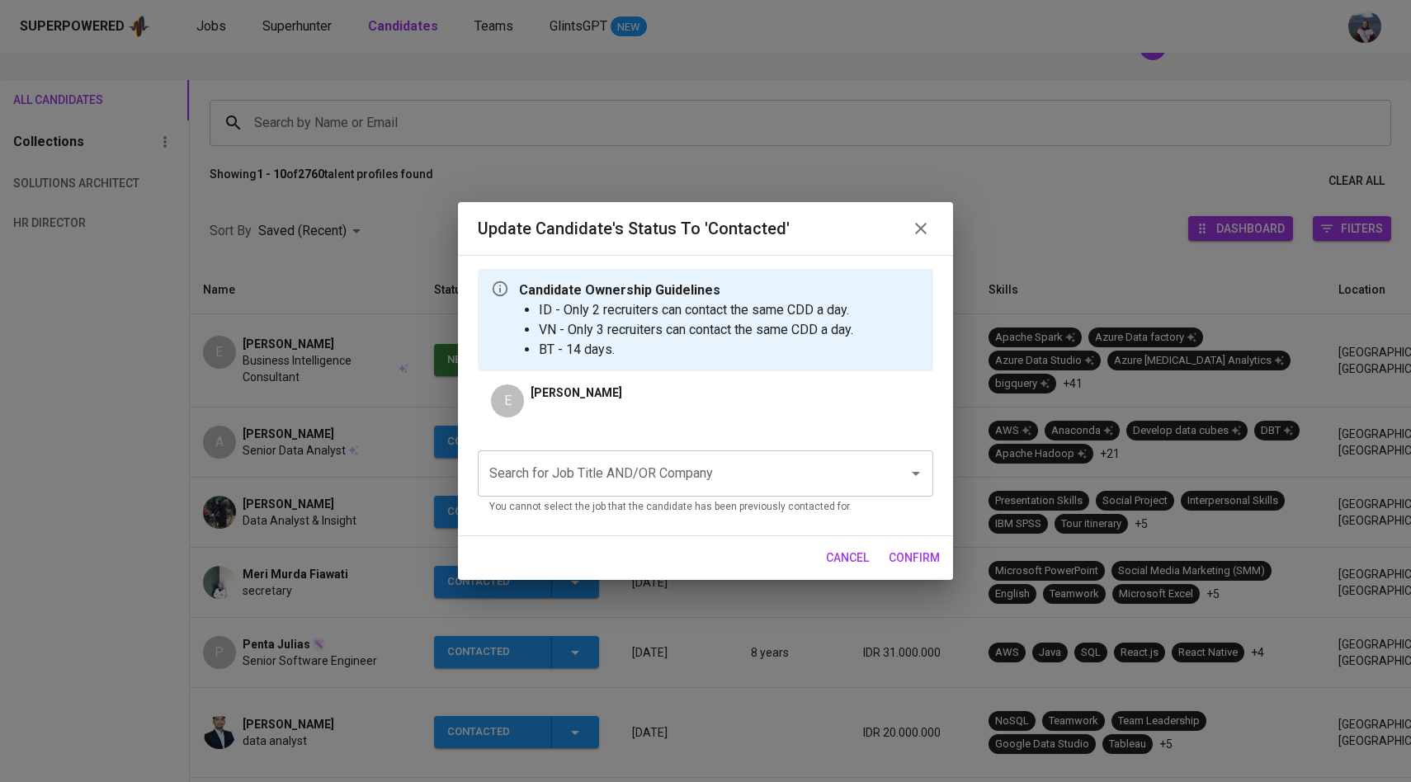
click at [564, 482] on input "Search for Job Title AND/OR Company" at bounding box center [682, 473] width 394 height 31
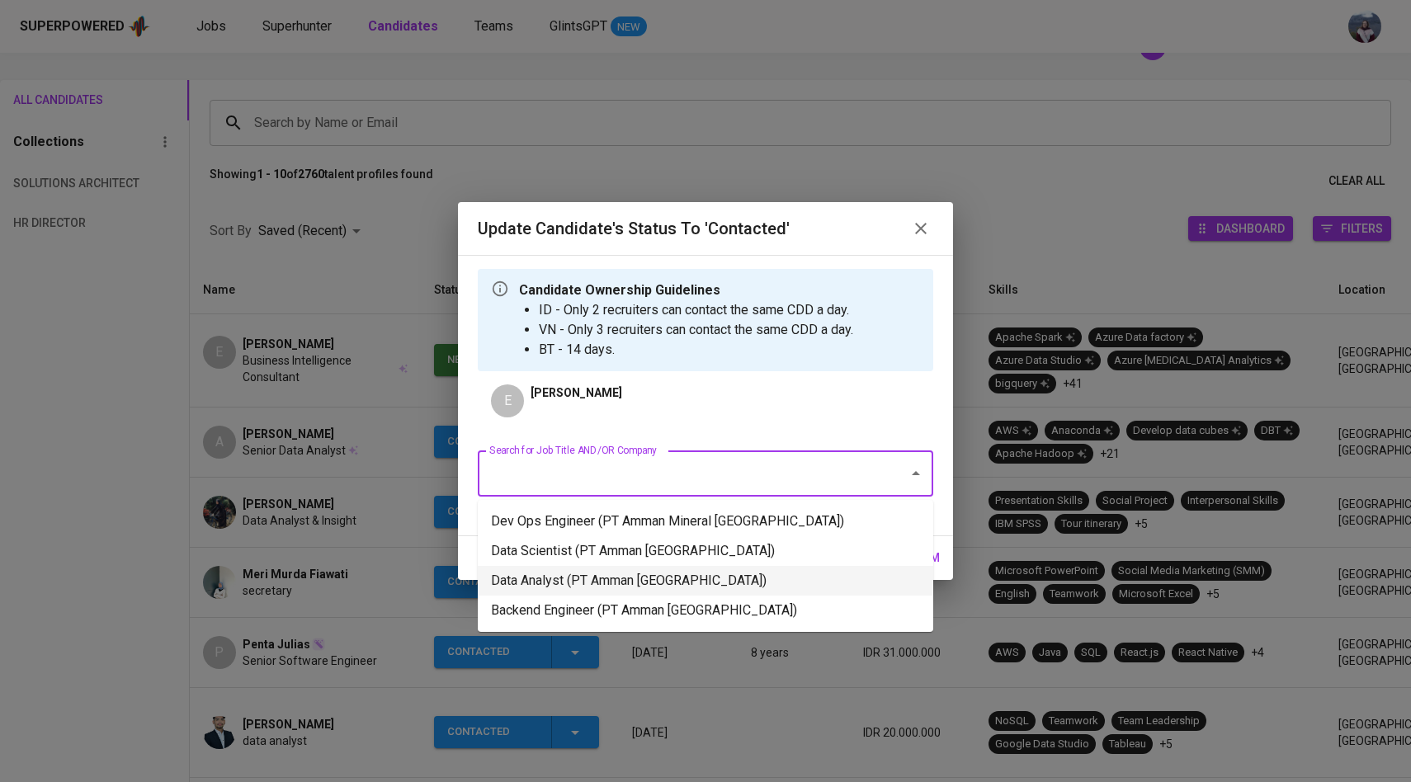
click at [596, 574] on li "Data Analyst (PT Amman [GEOGRAPHIC_DATA])" at bounding box center [706, 581] width 456 height 30
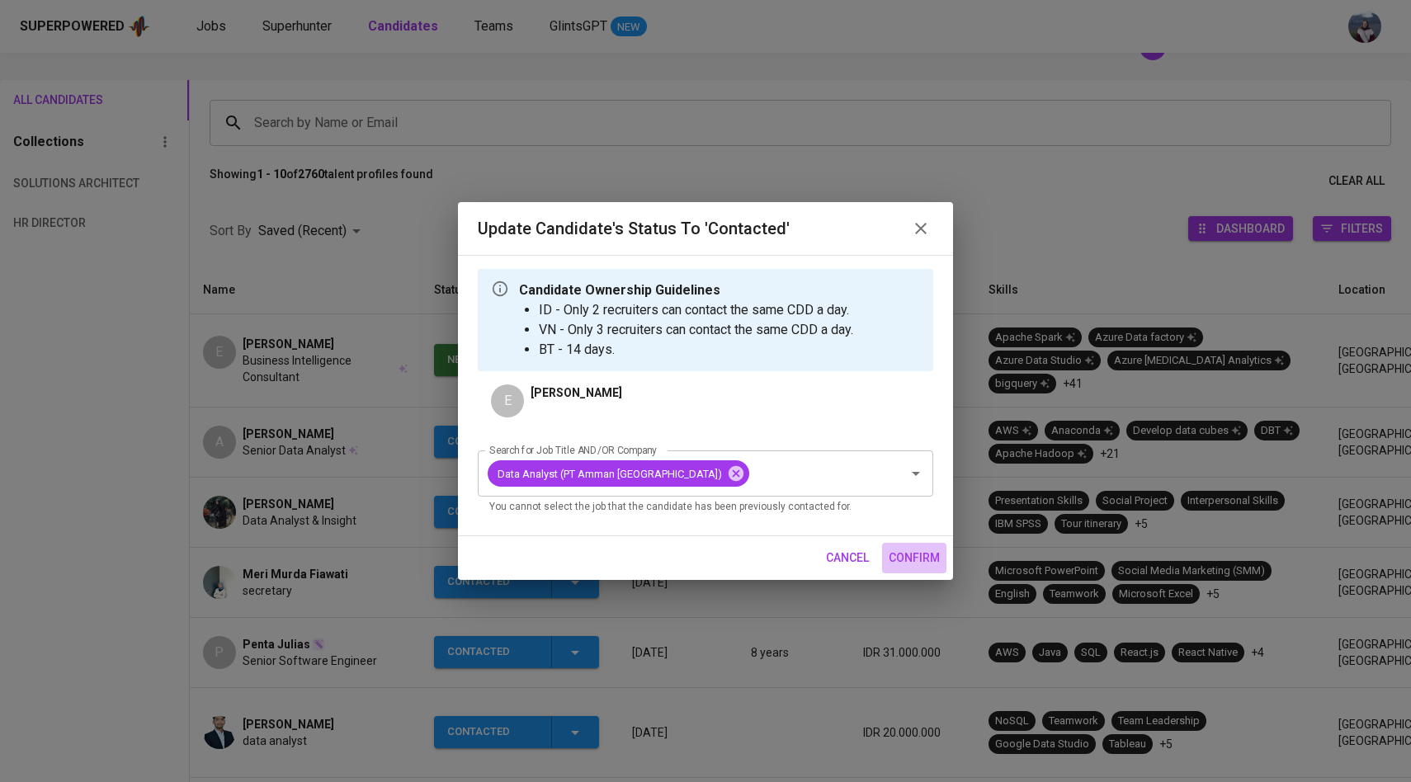
click at [936, 560] on span "confirm" at bounding box center [914, 558] width 51 height 21
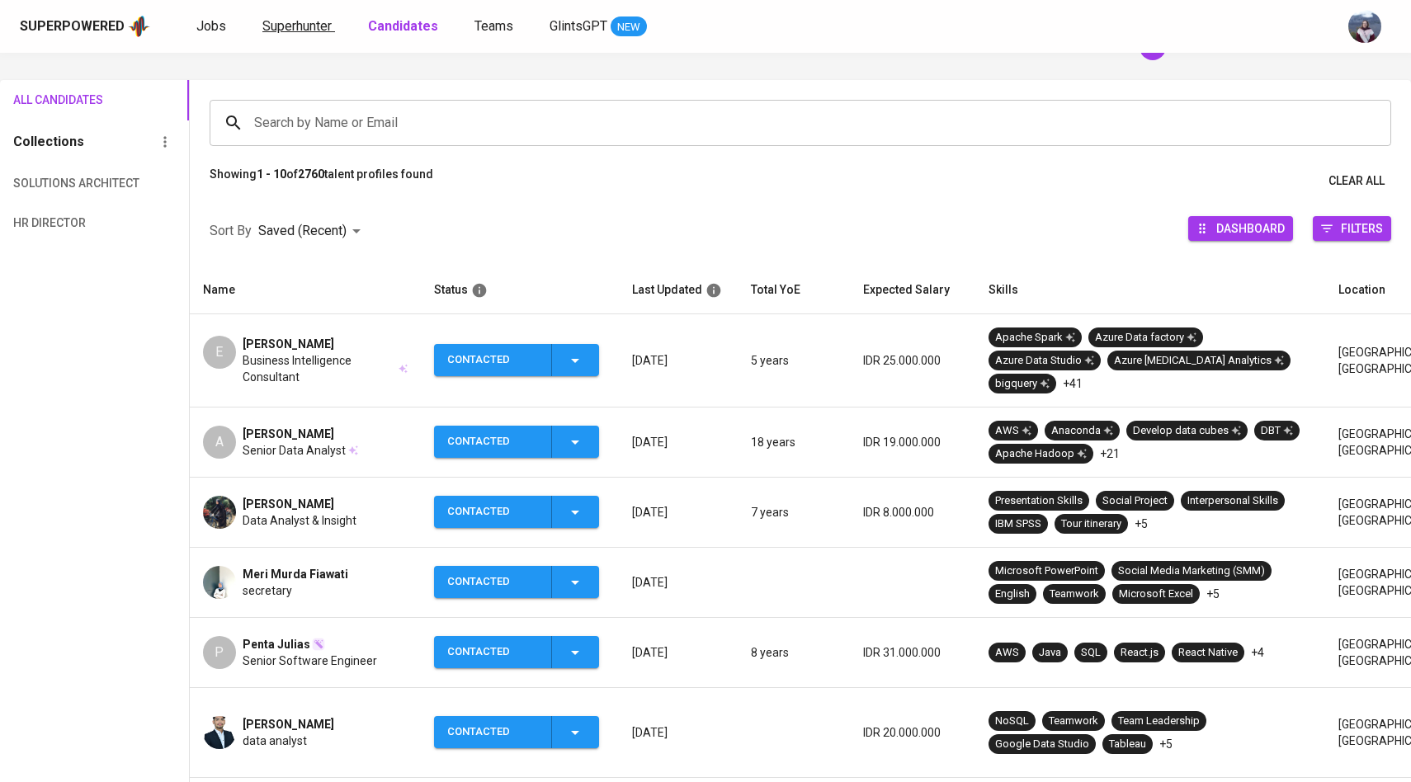
click at [305, 30] on span "Superhunter" at bounding box center [296, 26] width 69 height 16
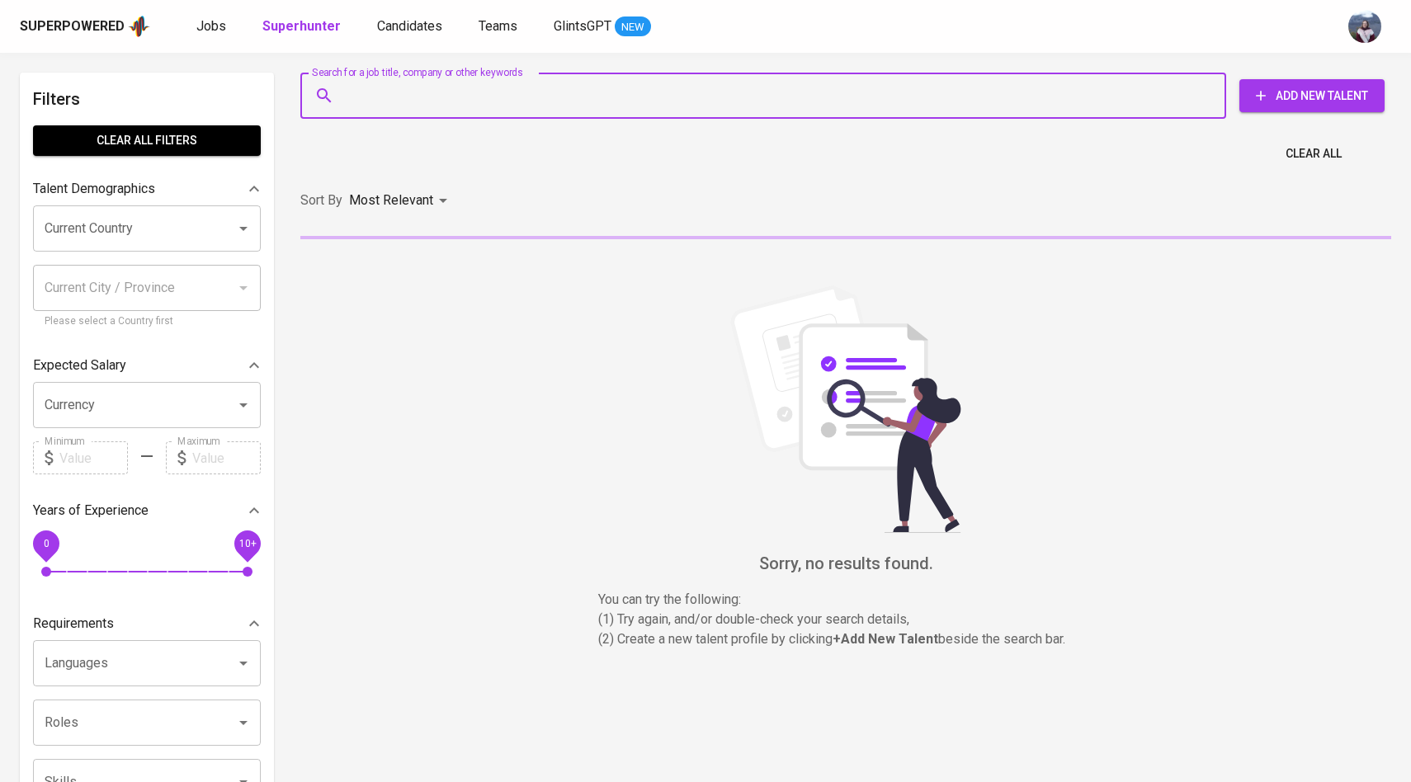
click at [366, 92] on input "Search for a job title, company or other keywords" at bounding box center [767, 95] width 853 height 31
